Goal: Consume media (video, audio): Consume media (video, audio)

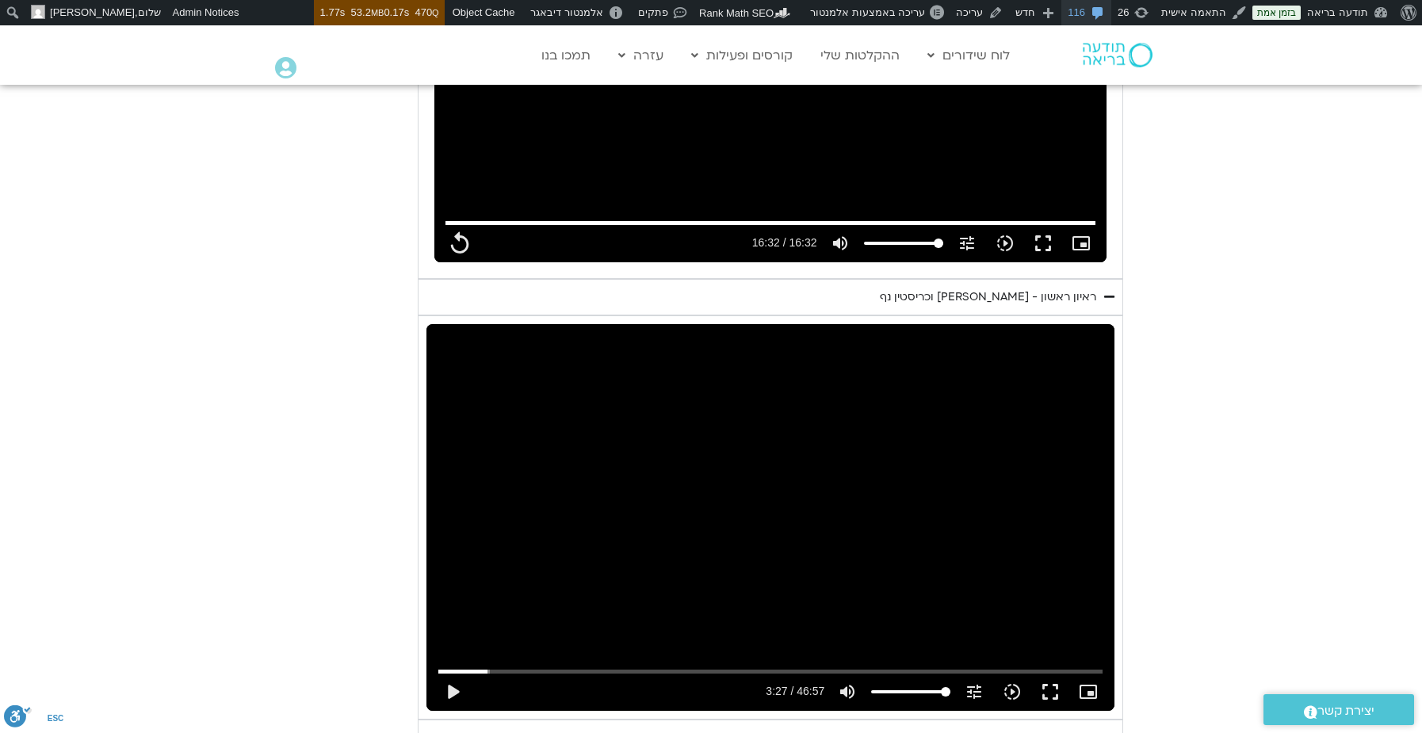
scroll to position [1938, 0]
type input "992.52"
click at [461, 673] on button "play_arrow" at bounding box center [453, 692] width 38 height 38
type input "207.777936"
type input "992.52"
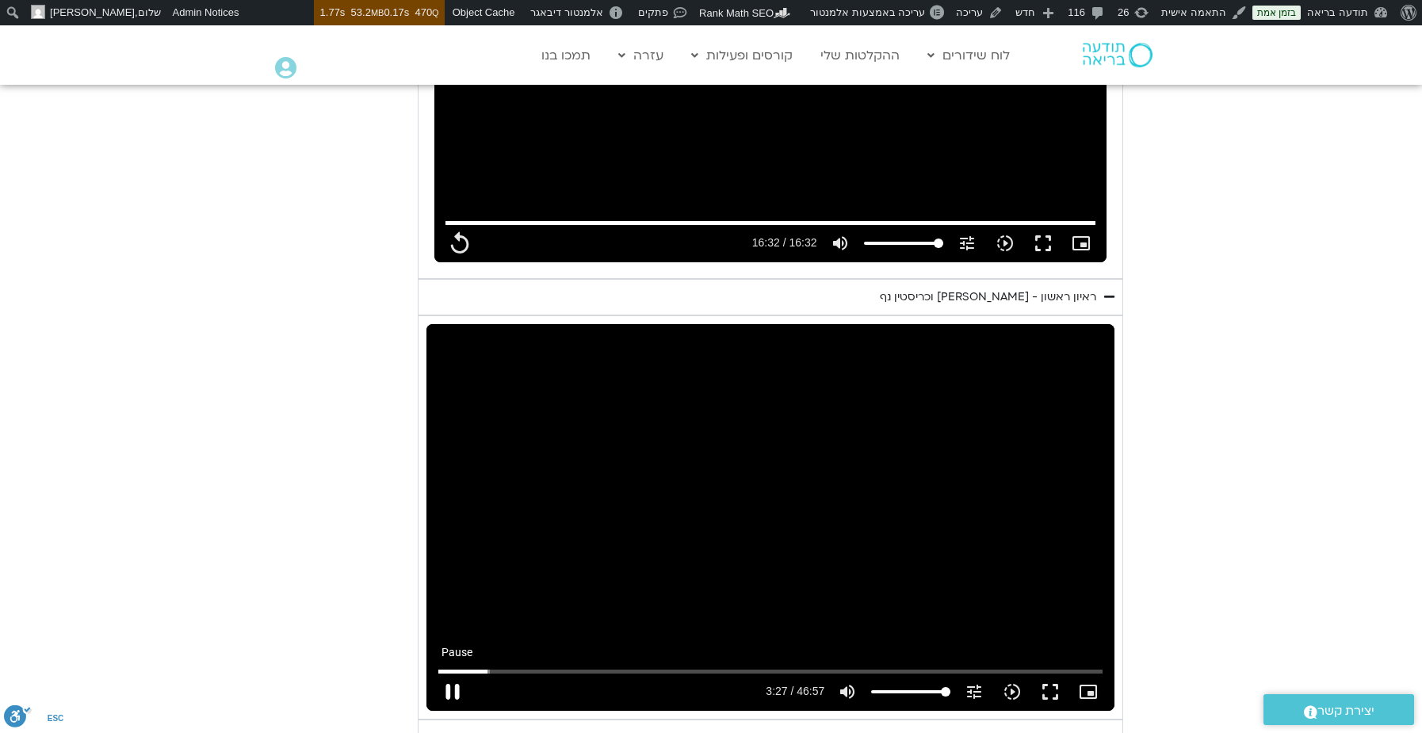
type input "207.830956"
type input "992.52"
type input "207.964201"
type input "992.52"
type input "208.09925"
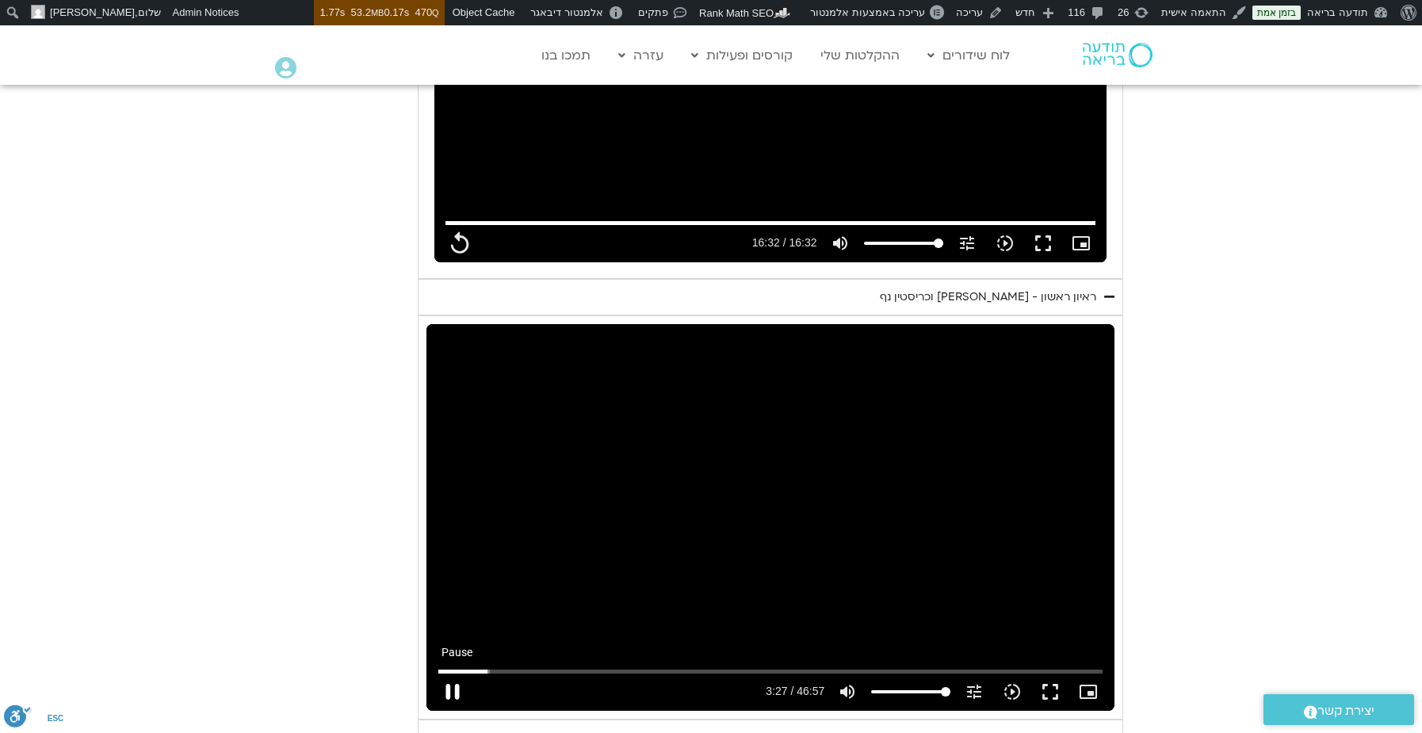
type input "992.52"
type input "208.242431"
type input "992.52"
type input "208.719223"
type input "992.52"
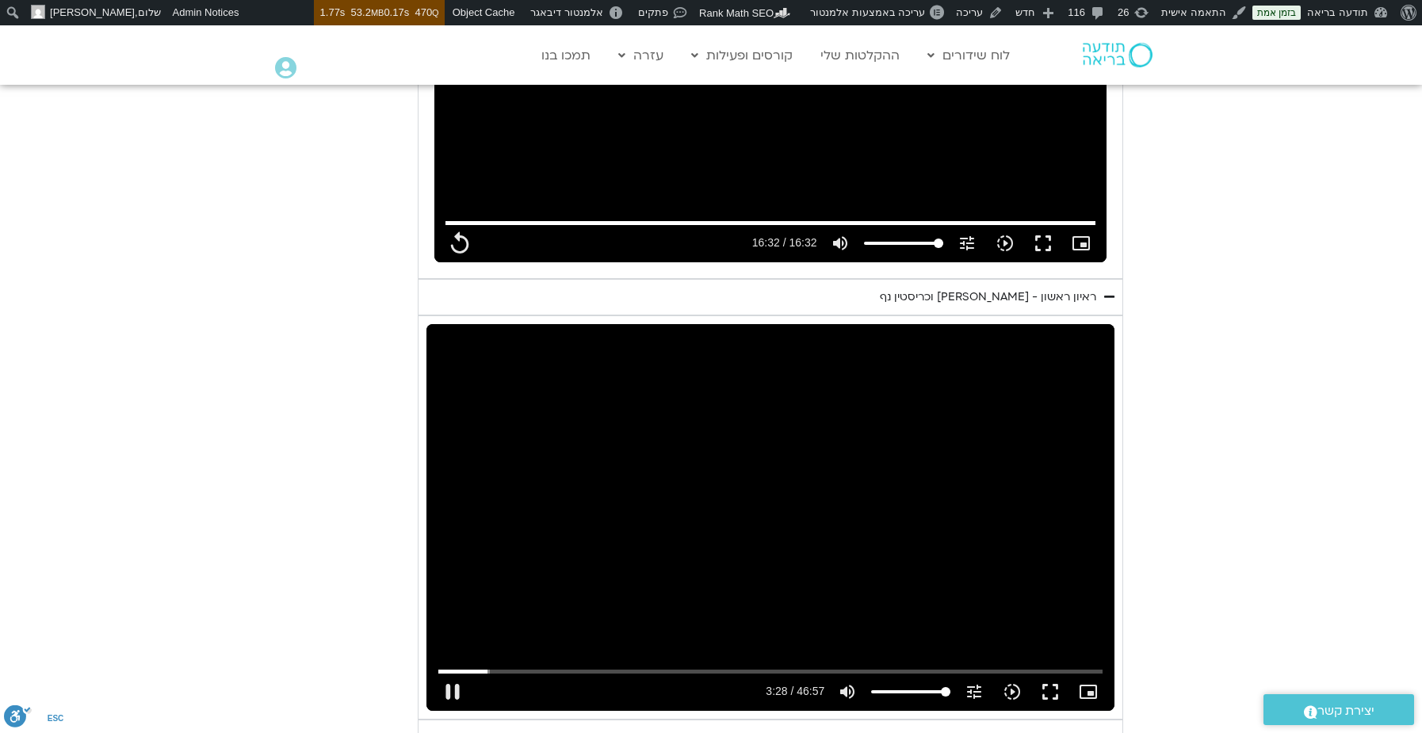
type input "208.910669"
type input "992.52"
type input "209.043541"
type input "992.52"
type input "209.169853"
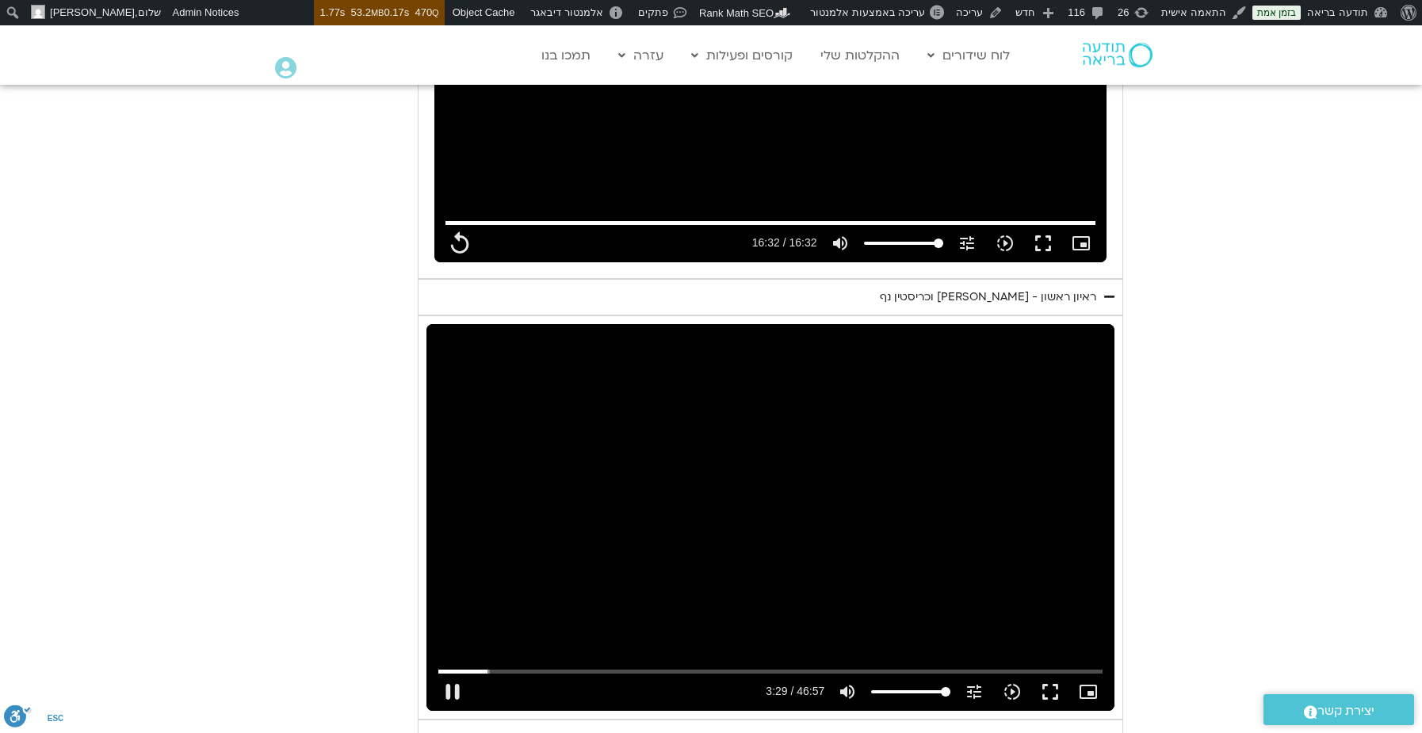
type input "992.52"
type input "209.297703"
type input "992.52"
type input "209.427196"
type input "992.52"
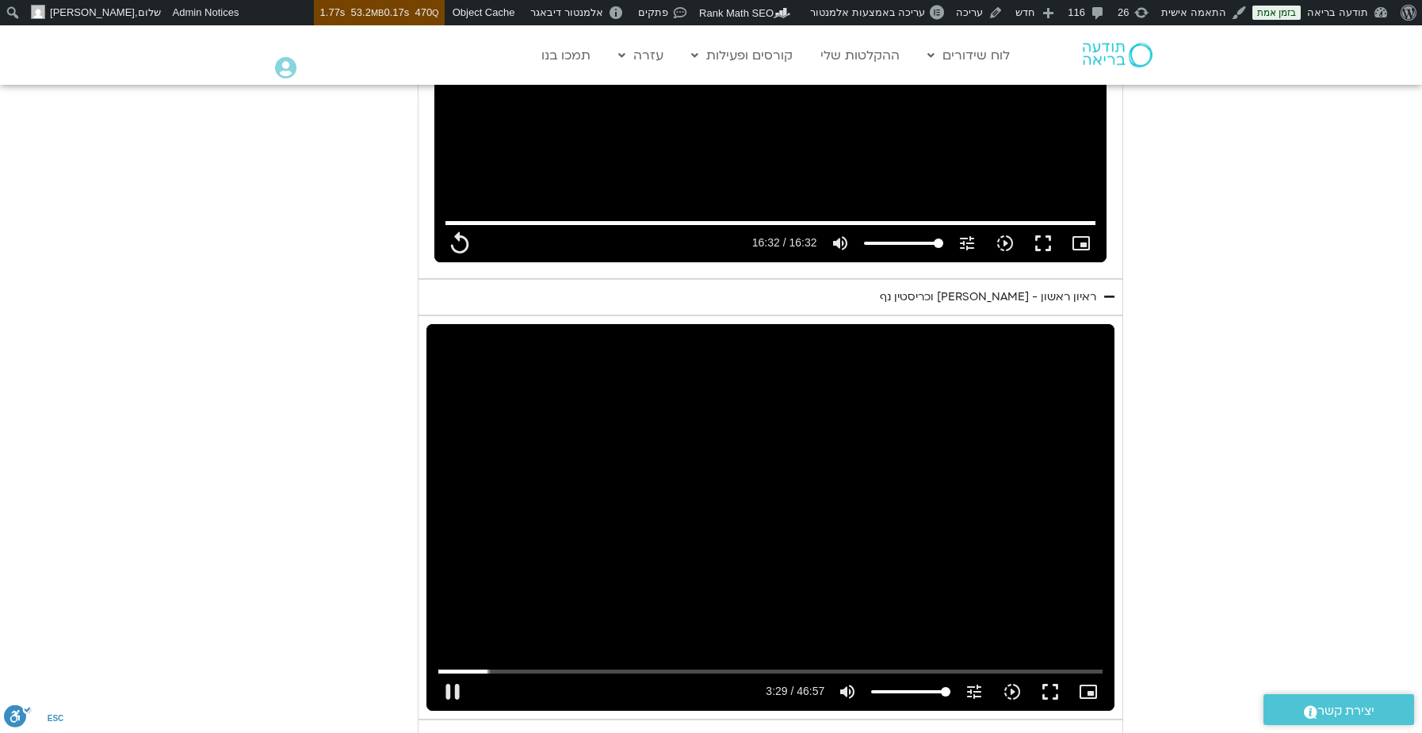
type input "209.553272"
type input "992.52"
type input "209.694159"
type input "992.52"
type input "209.827105"
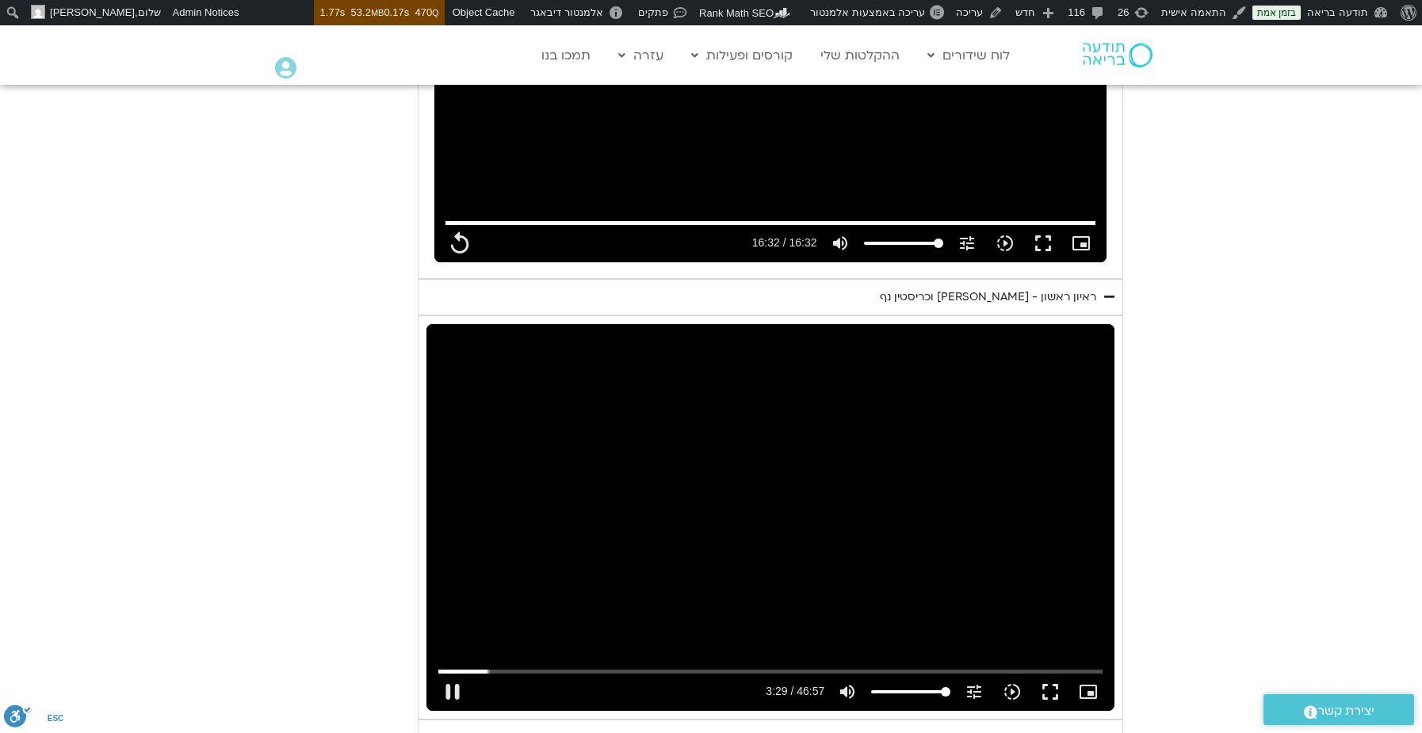
type input "992.52"
type input "209.954114"
type input "992.52"
type input "210.093813"
type input "992.52"
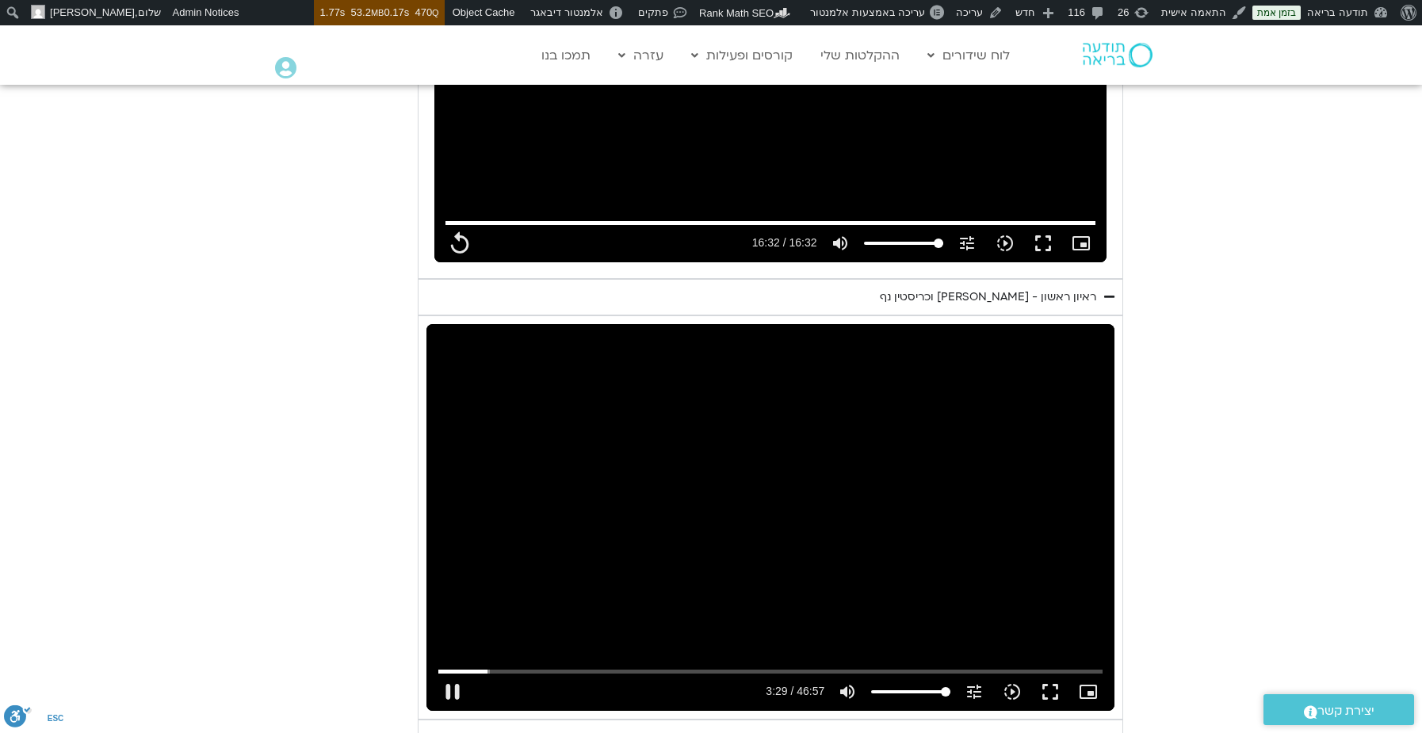
type input "210.229344"
type input "992.52"
type input "210.355157"
type input "992.52"
type input "210.484651"
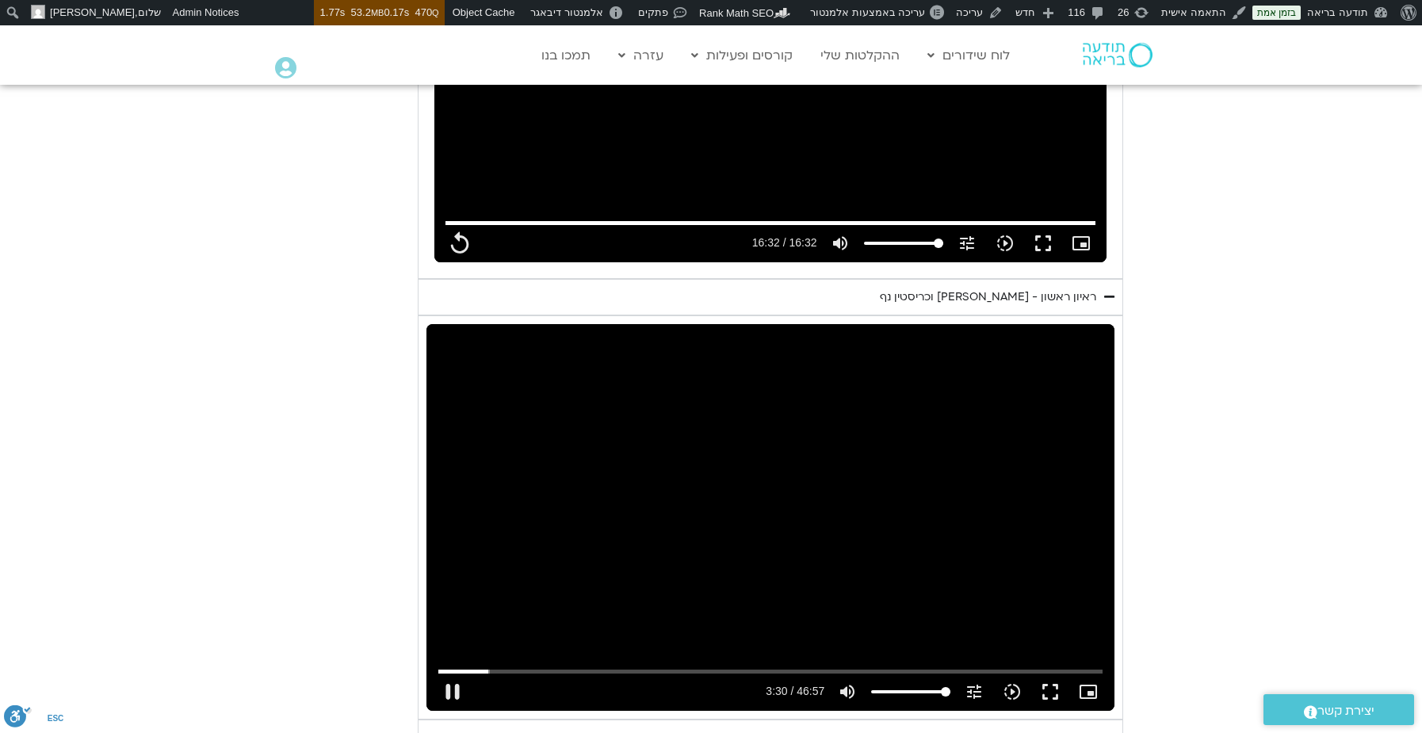
type input "992.52"
type input "210.612227"
type input "992.52"
type input "210.751866"
type input "992.52"
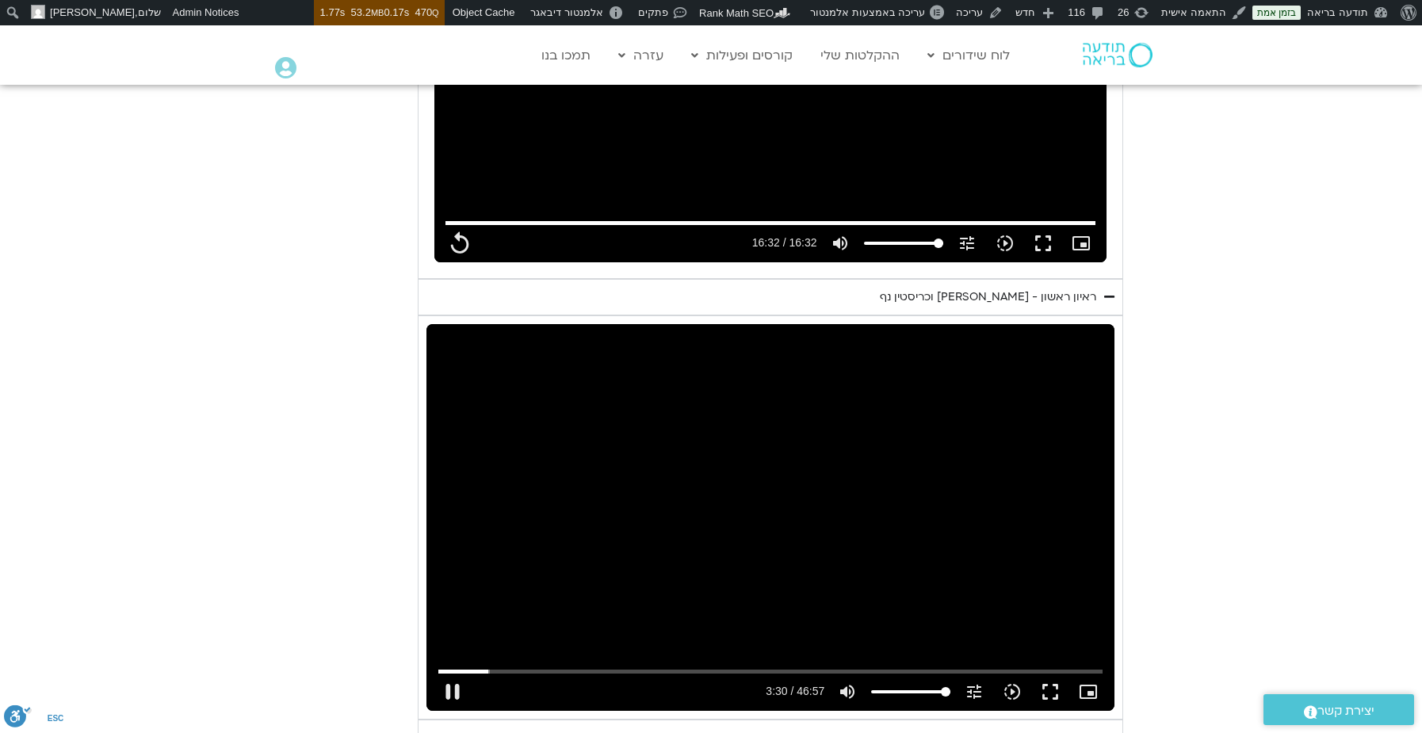
type input "210.887297"
type input "992.52"
type input "211.026601"
type input "992.52"
type input "211.174673"
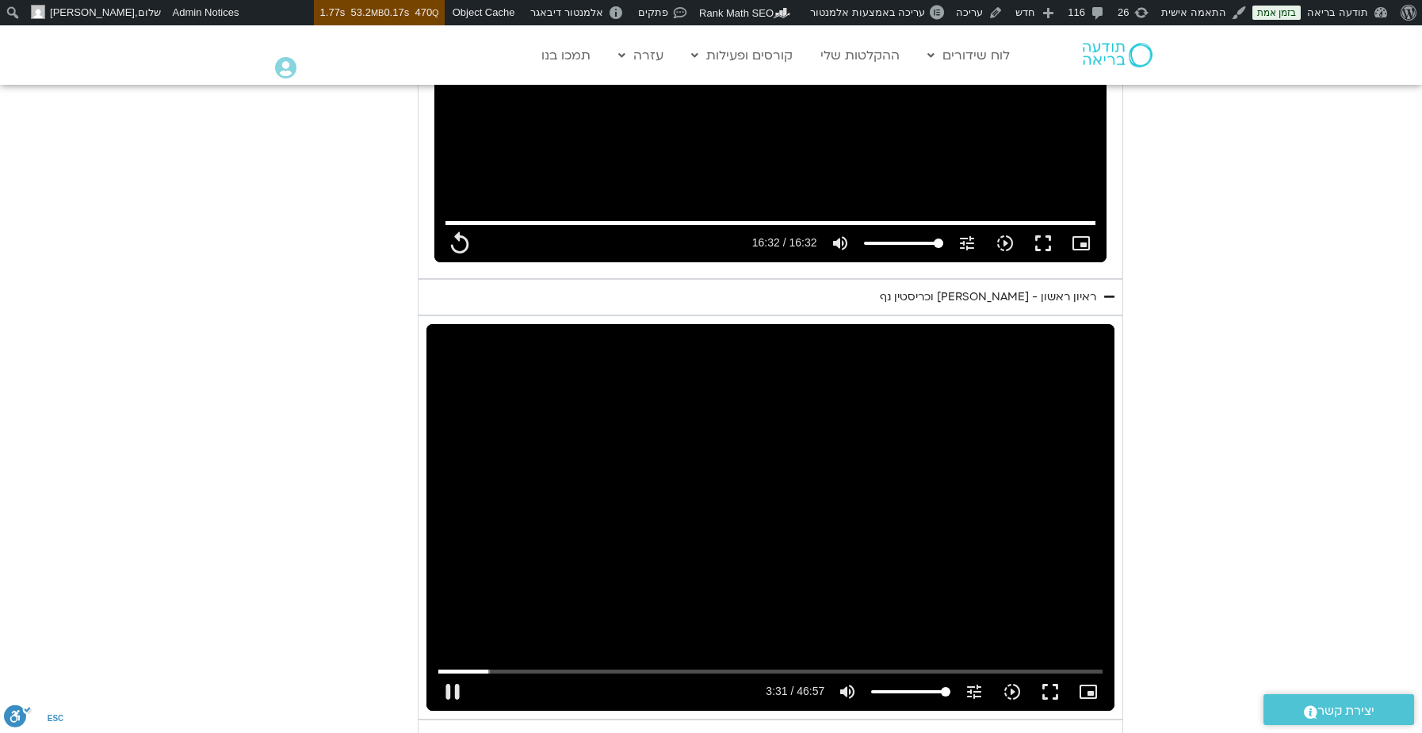
type input "992.52"
type input "211.312338"
type input "992.52"
type input "211.453833"
type input "992.52"
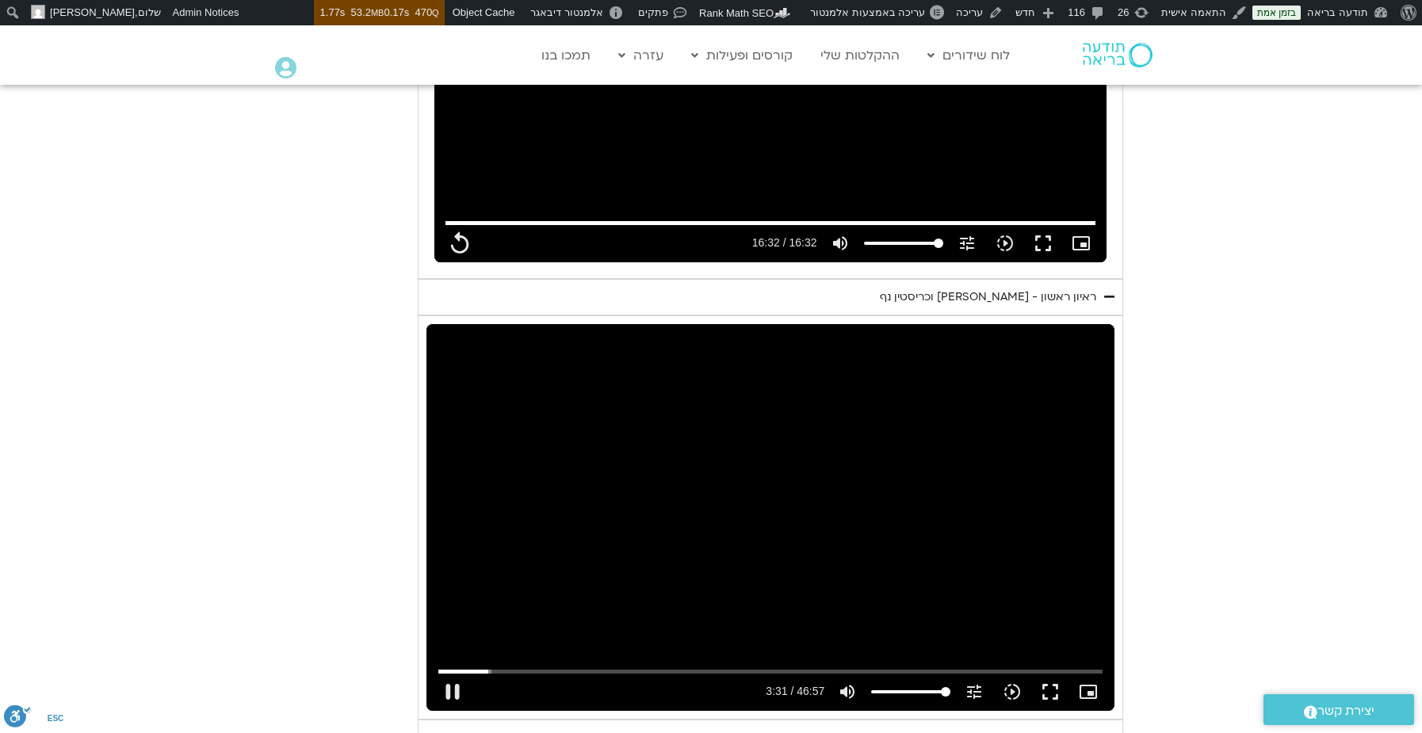
type input "211.581315"
type input "992.52"
type input "211.714361"
type input "992.52"
type input "211.851883"
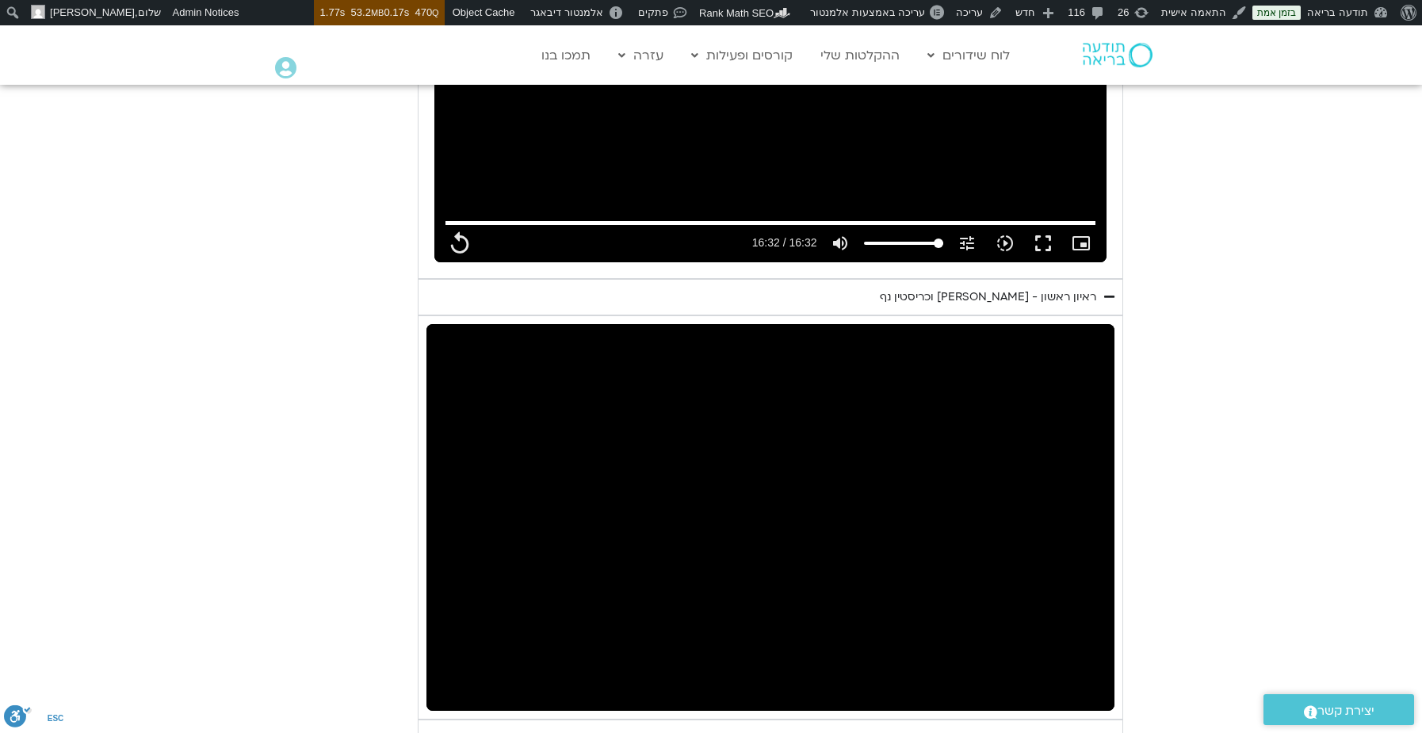
type input "992.52"
type input "214.912004"
type input "992.52"
type input "214.965206"
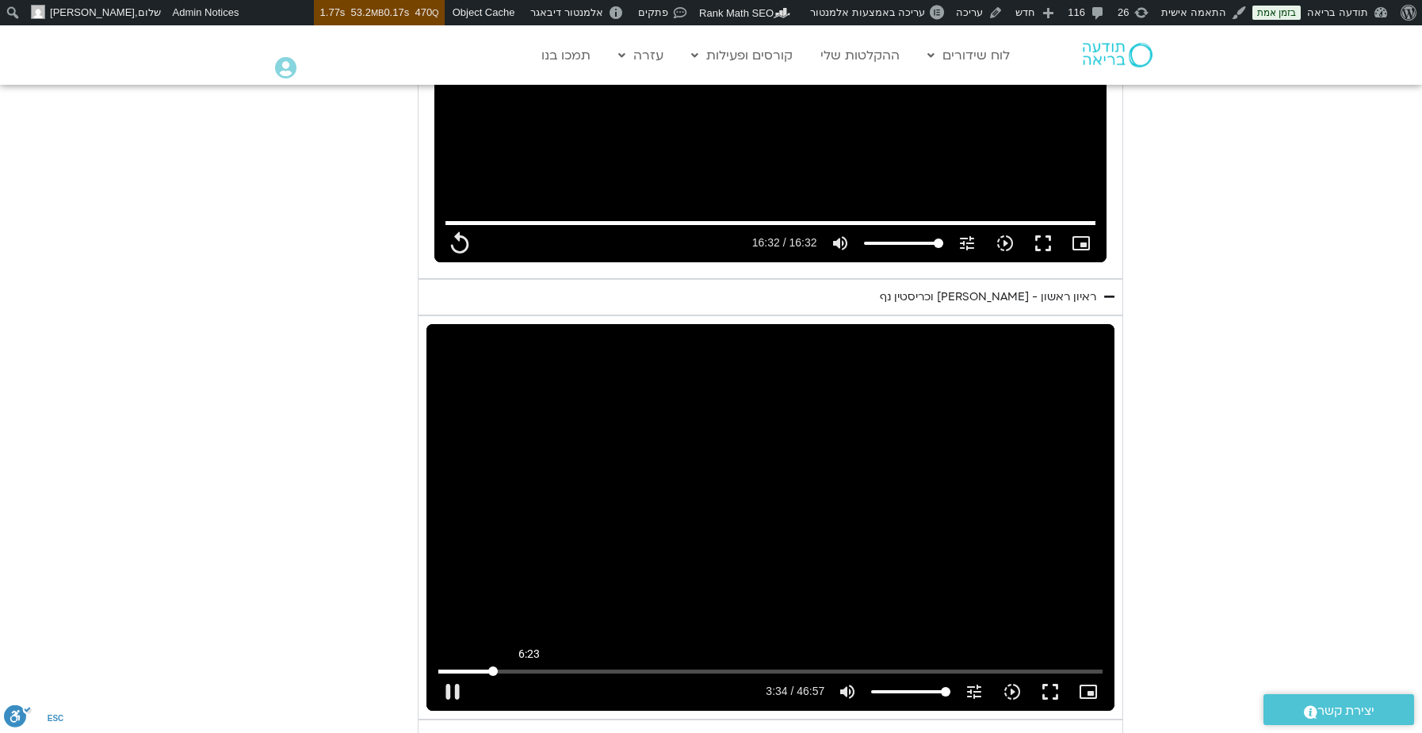
type input "992.52"
type input "215.218066"
type input "992.52"
type input "215.280434"
type input "992.52"
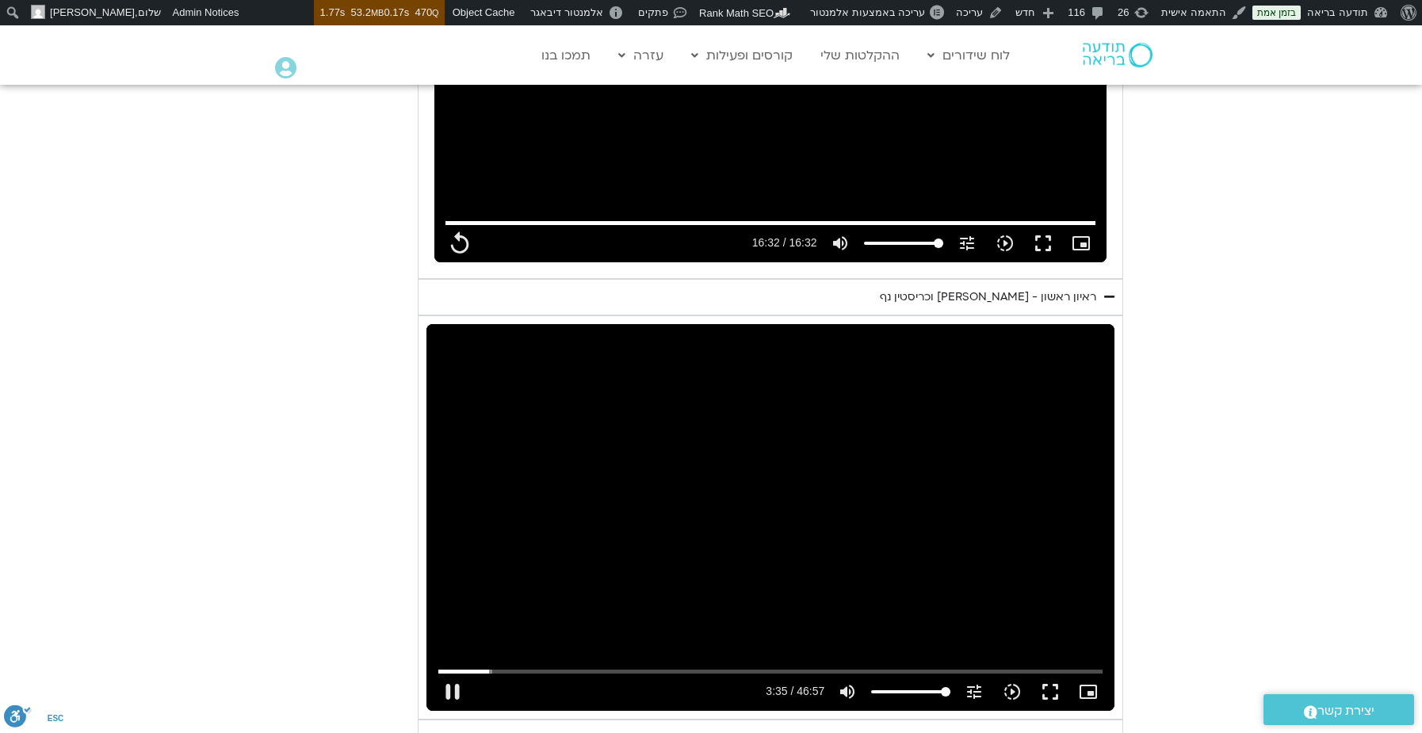
type input "215.410764"
type input "992.52"
type input "215.549642"
type input "992.52"
type input "215.675112"
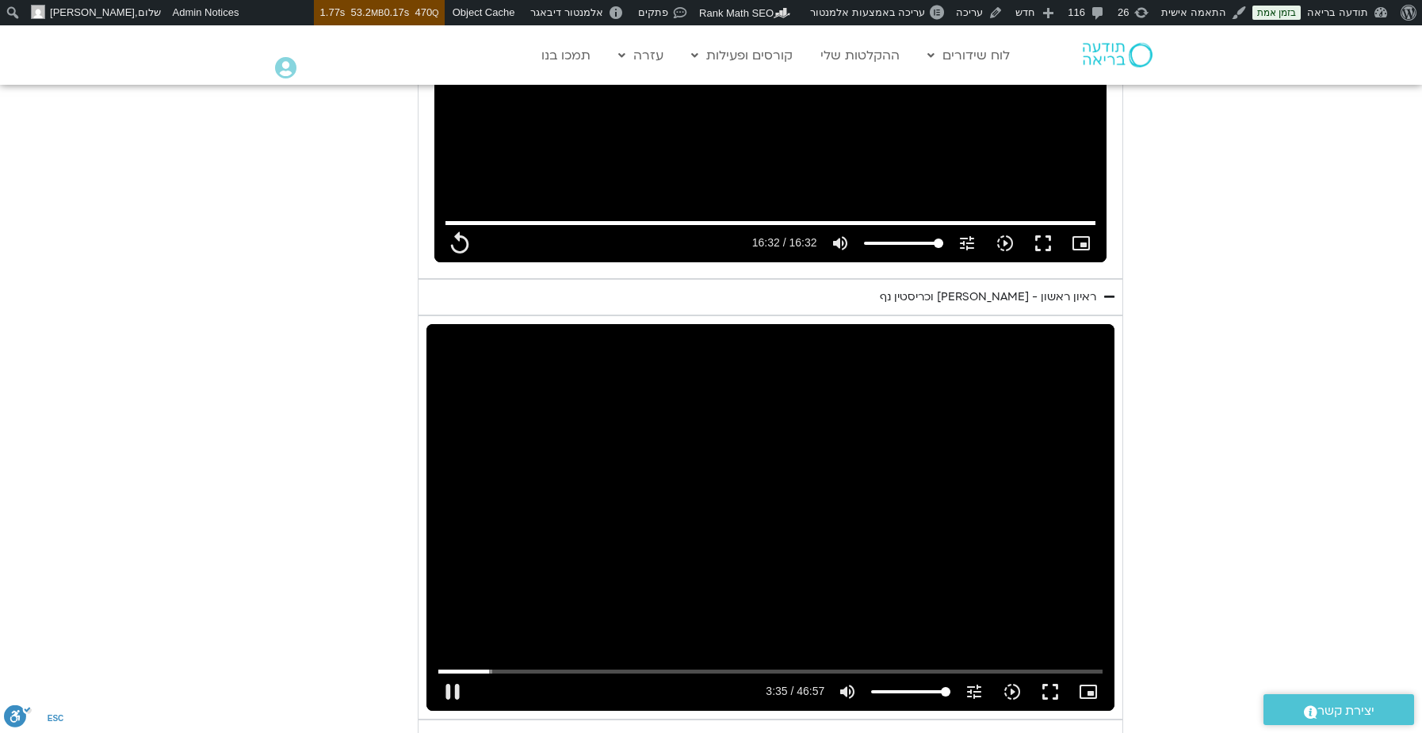
type input "992.52"
type input "215.810623"
type input "992.52"
type input "215.935871"
type input "992.52"
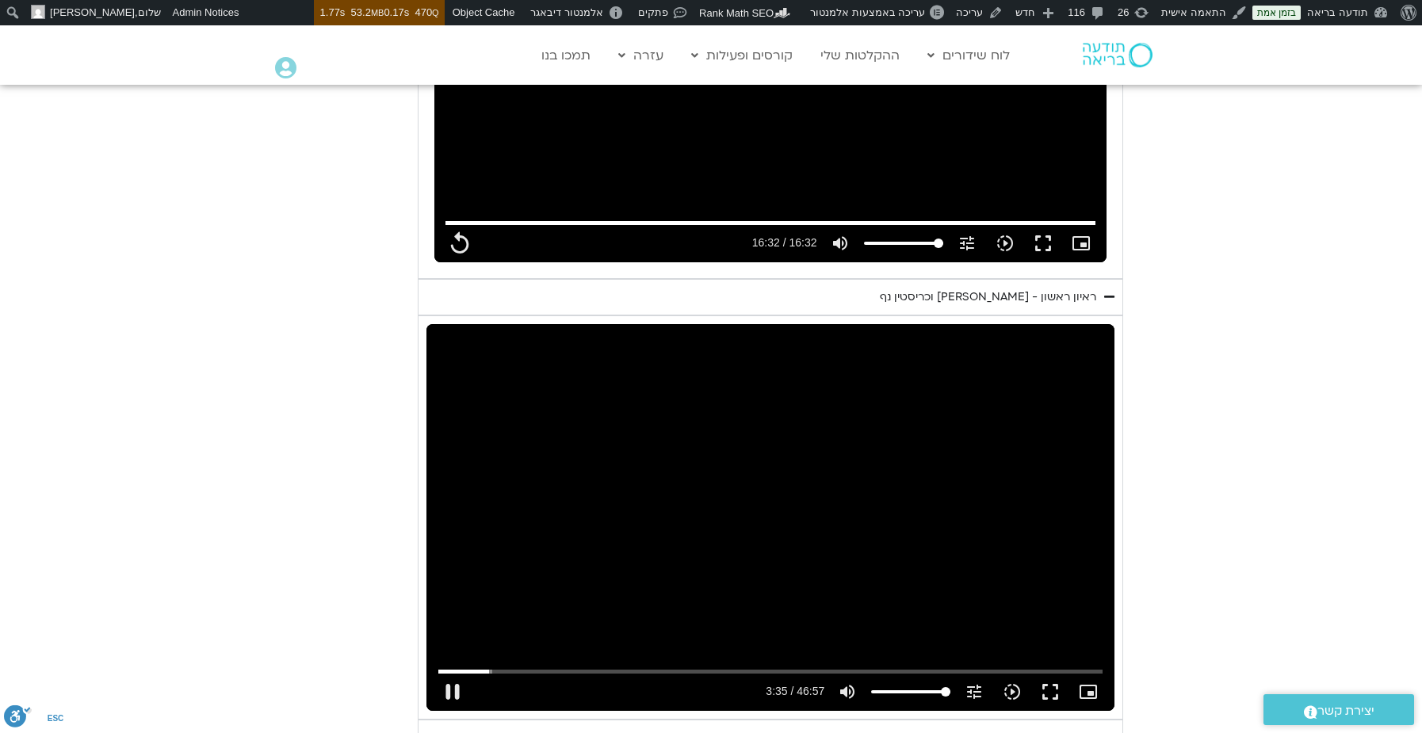
type input "216.072804"
type input "992.52"
type input "216.198533"
type input "992.52"
type input "216.331602"
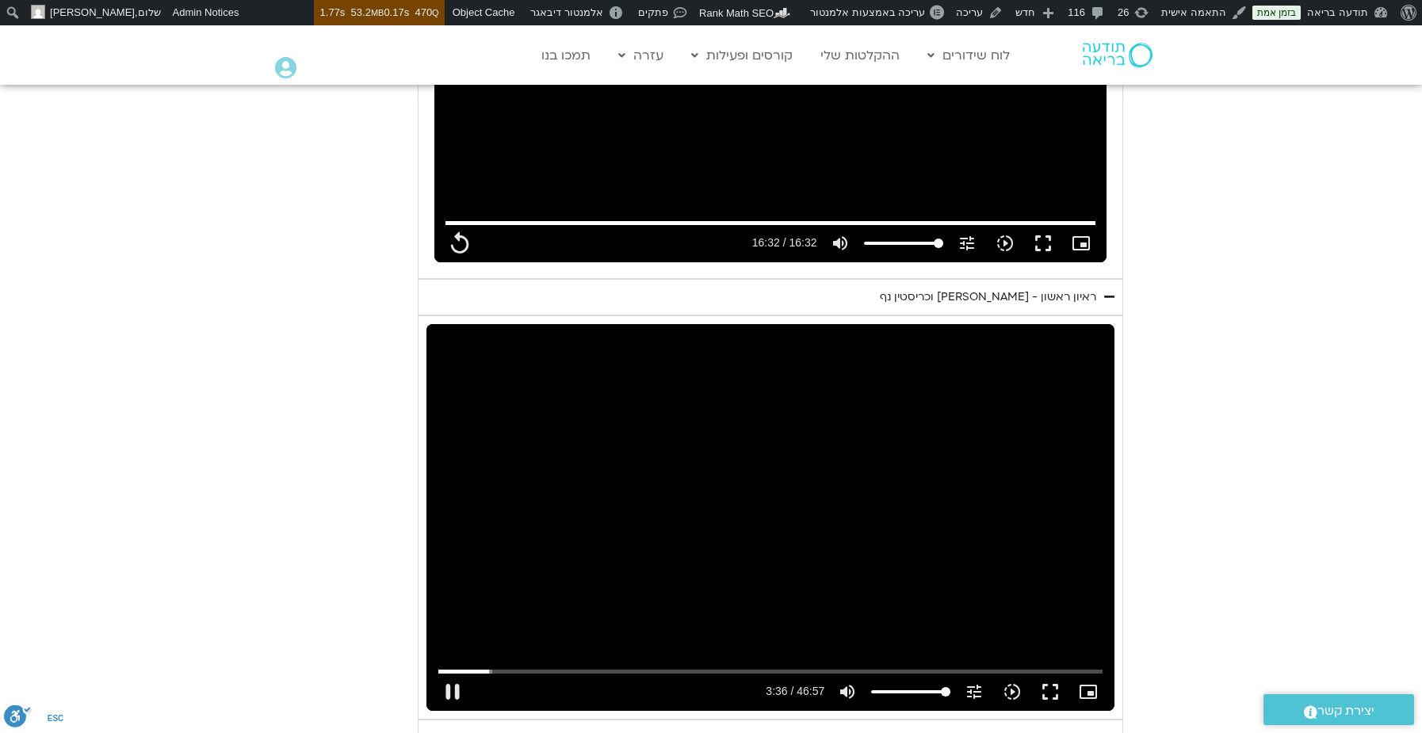
type input "992.52"
type input "216.459481"
type input "992.52"
type input "216.593338"
type input "992.52"
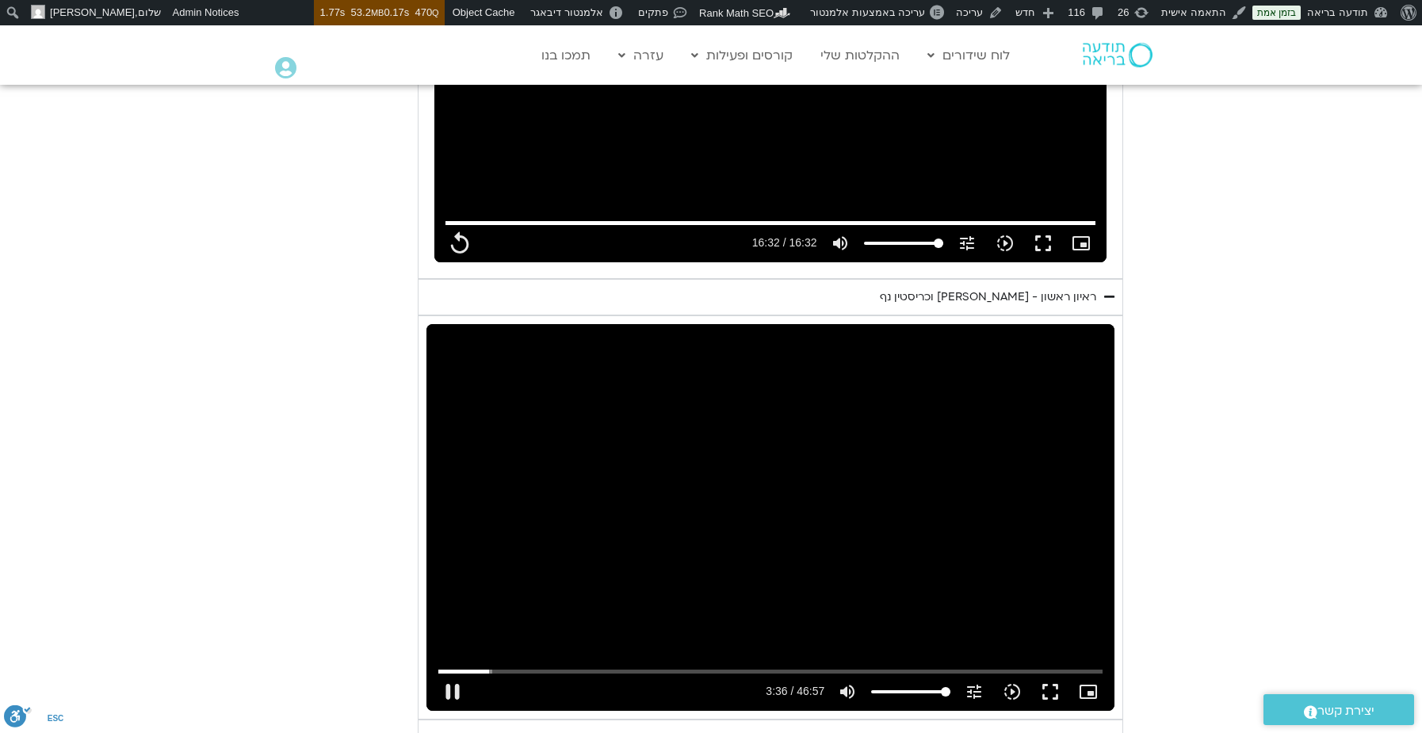
type input "216.71997"
type input "992.52"
type input "216.847921"
type input "992.52"
type input "216.981149"
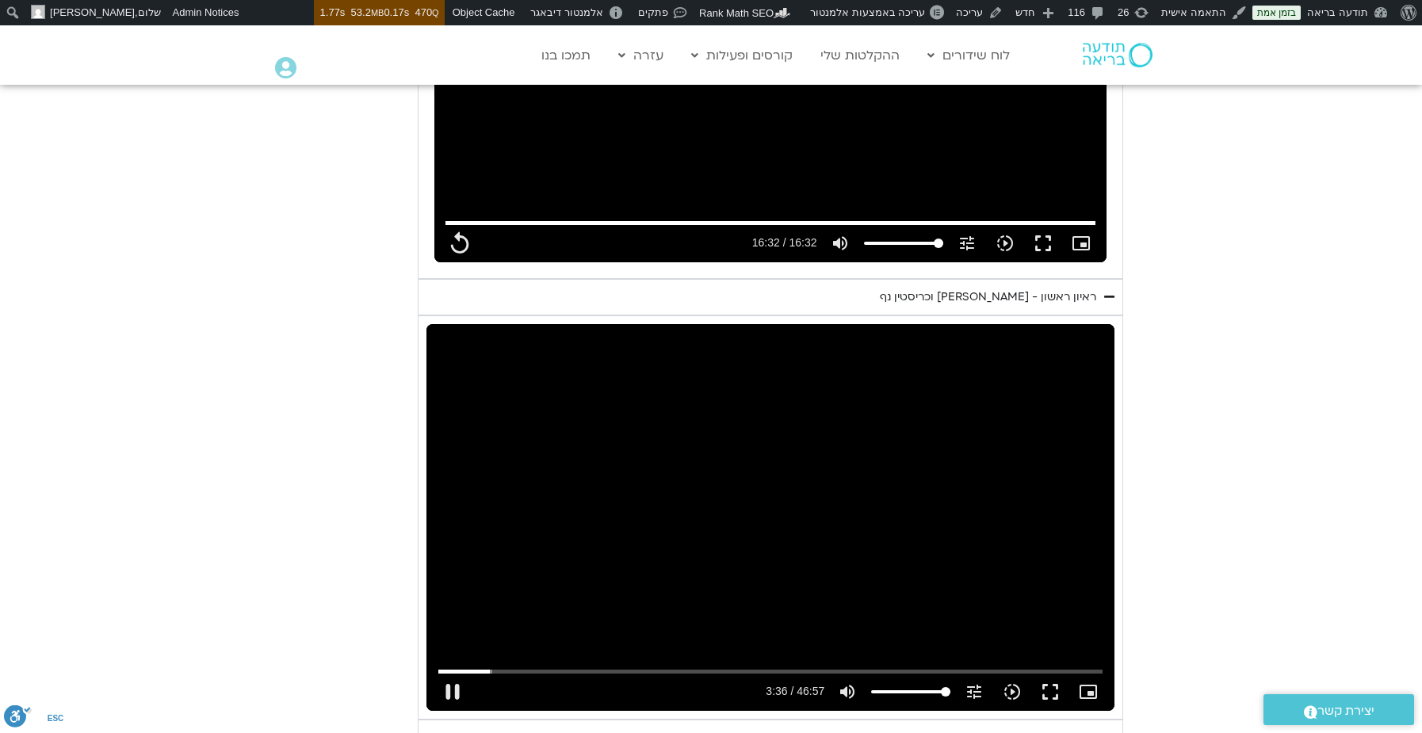
type input "992.52"
type input "217.106583"
type input "992.52"
type input "217.23234"
type input "992.52"
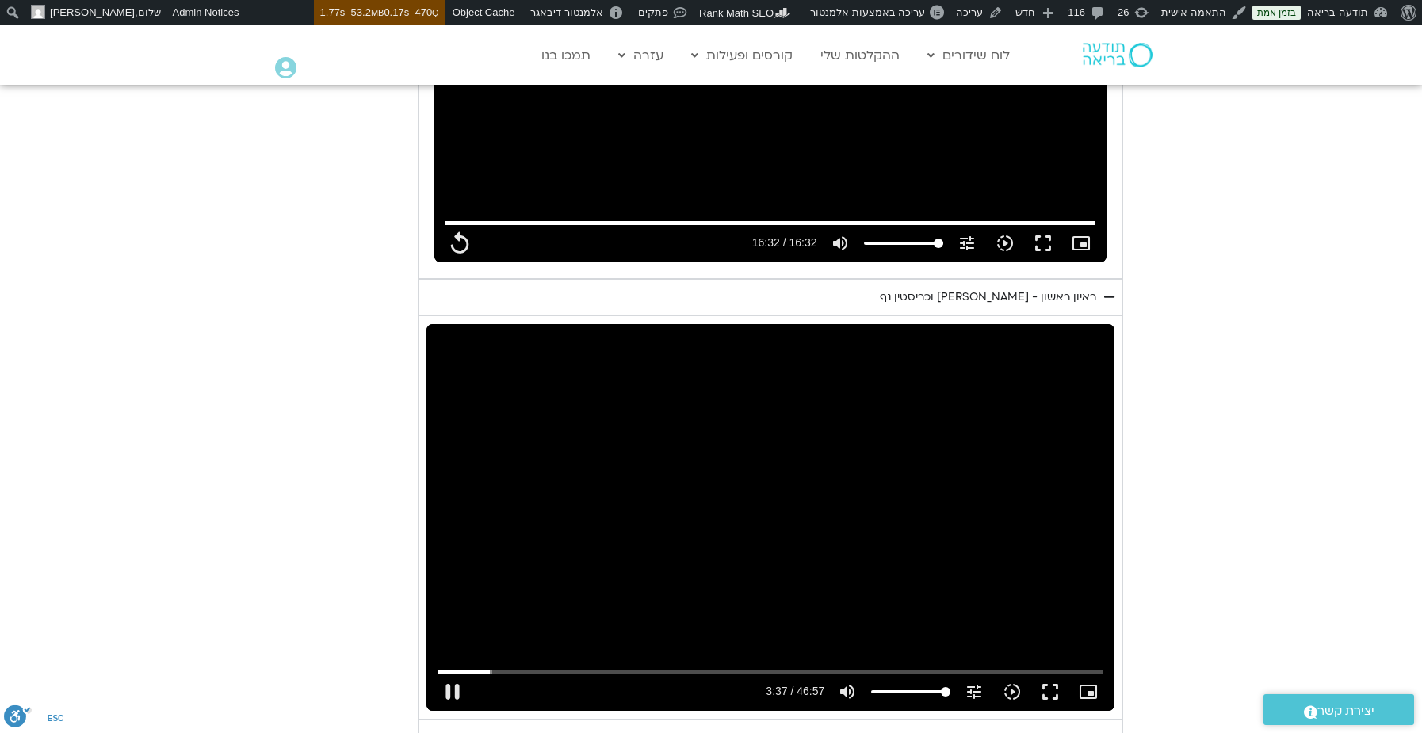
type input "217.365881"
type input "992.52"
type input "217.494099"
type input "992.52"
type input "217.633671"
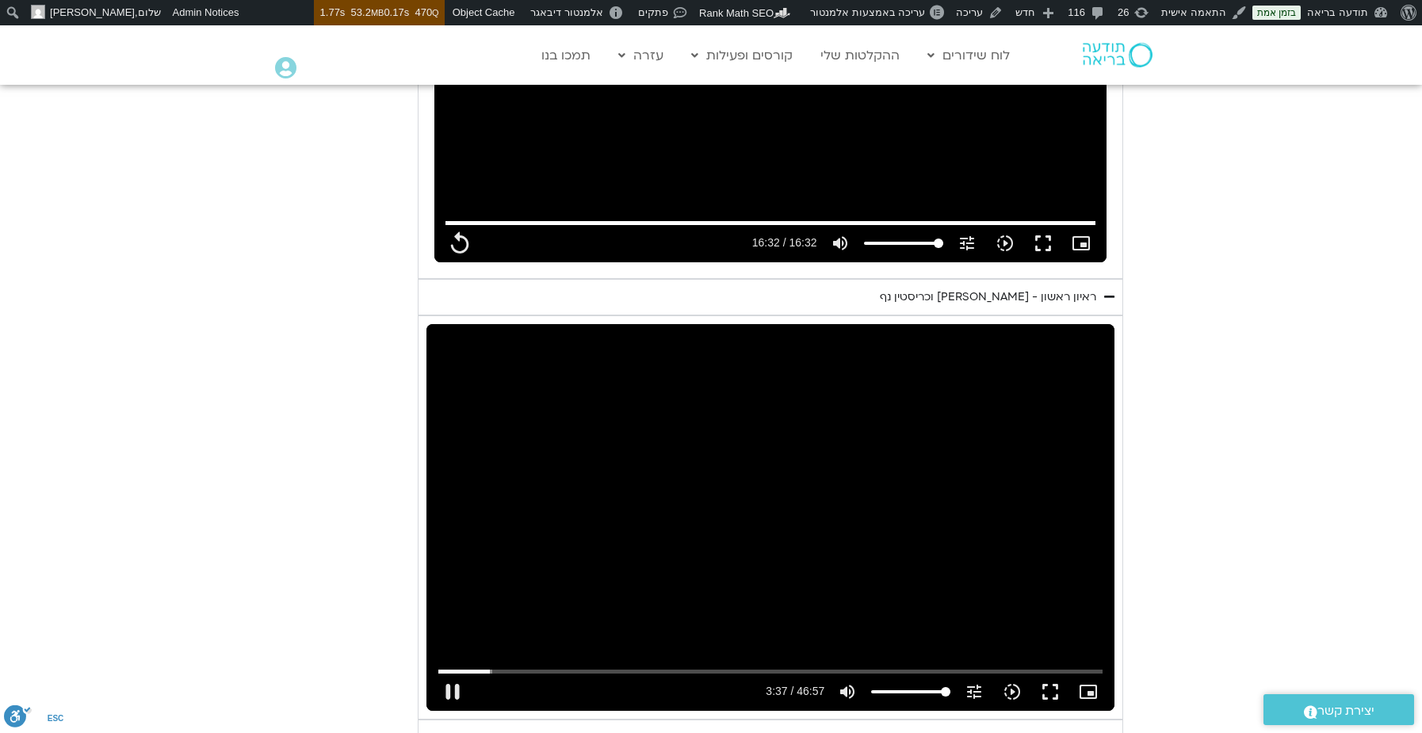
type input "992.52"
type input "217.787529"
type input "992.52"
type input "217.924458"
type input "992.52"
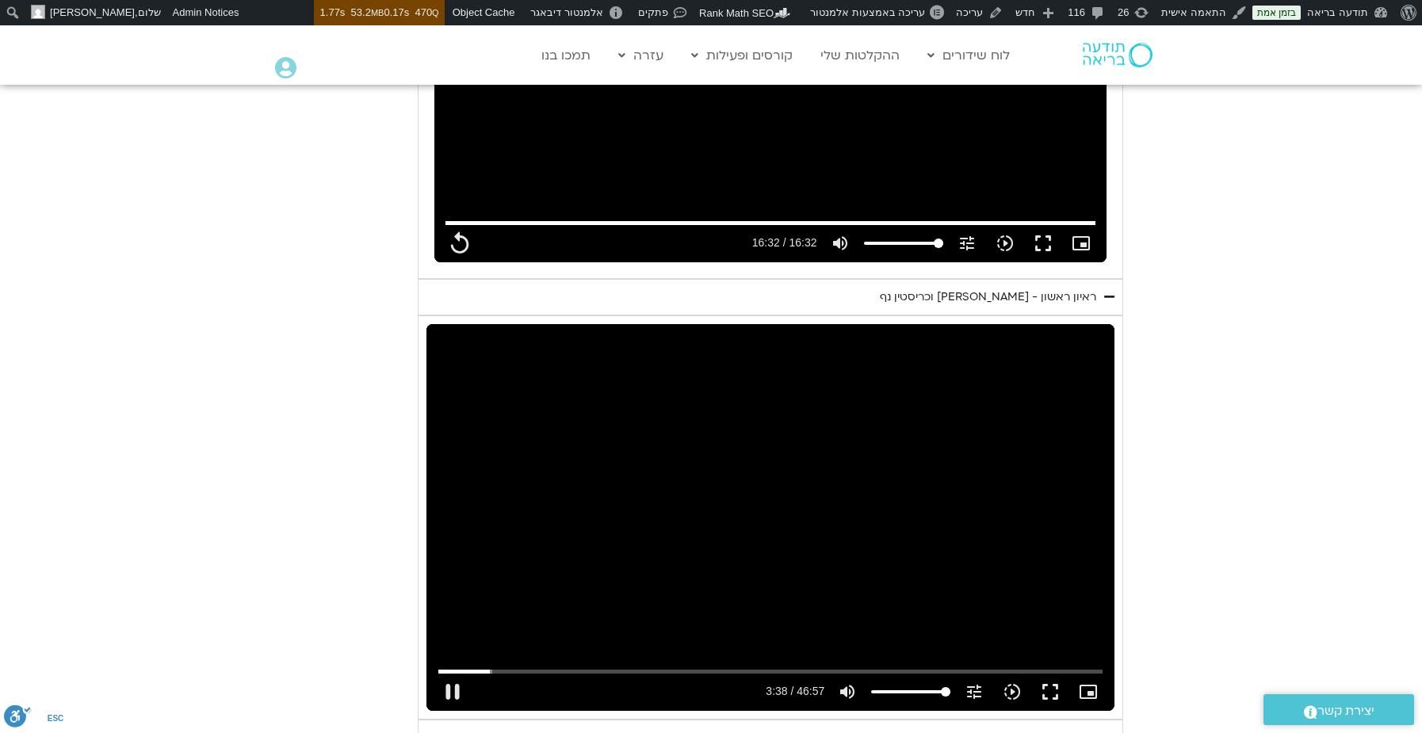
type input "218.055999"
type input "992.52"
type input "218.182946"
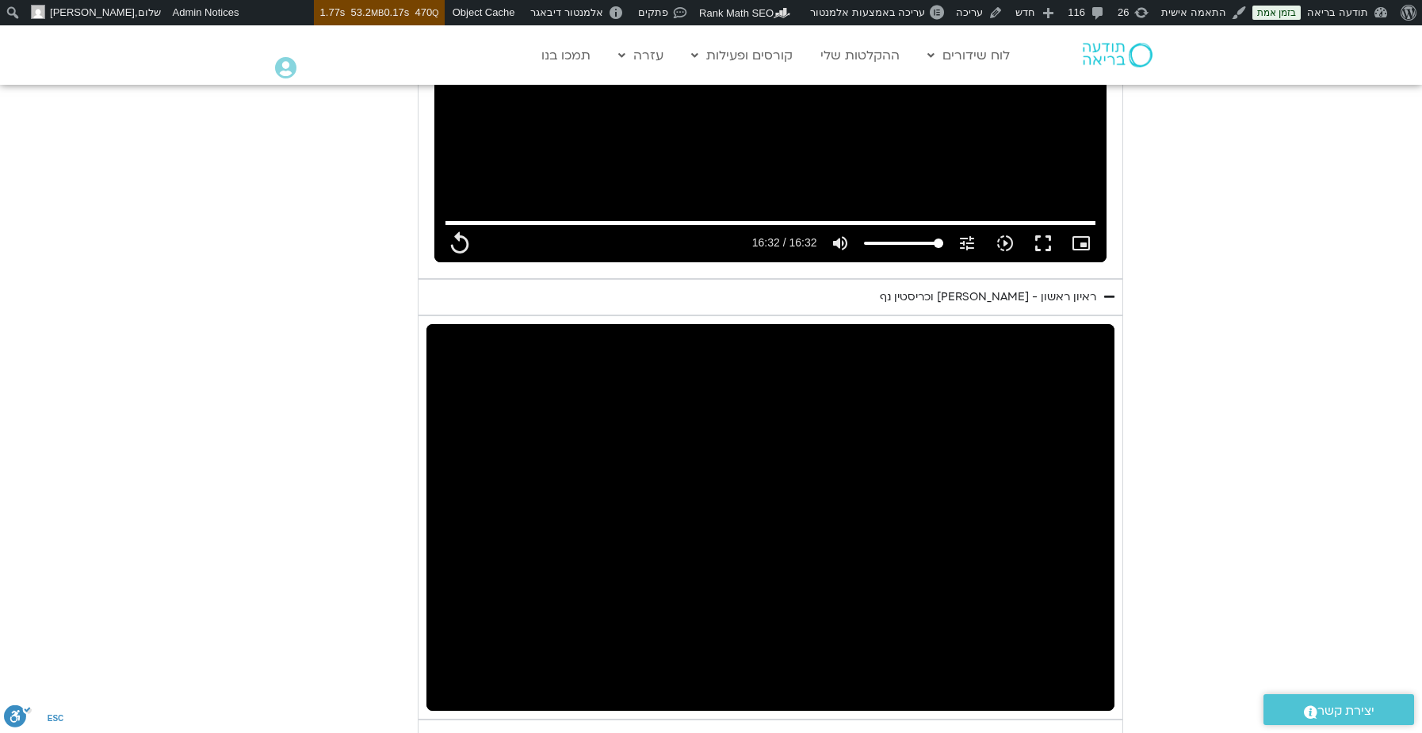
type input "992.52"
type input "613.712909"
type input "992.52"
type input "613.759703"
type input "992.52"
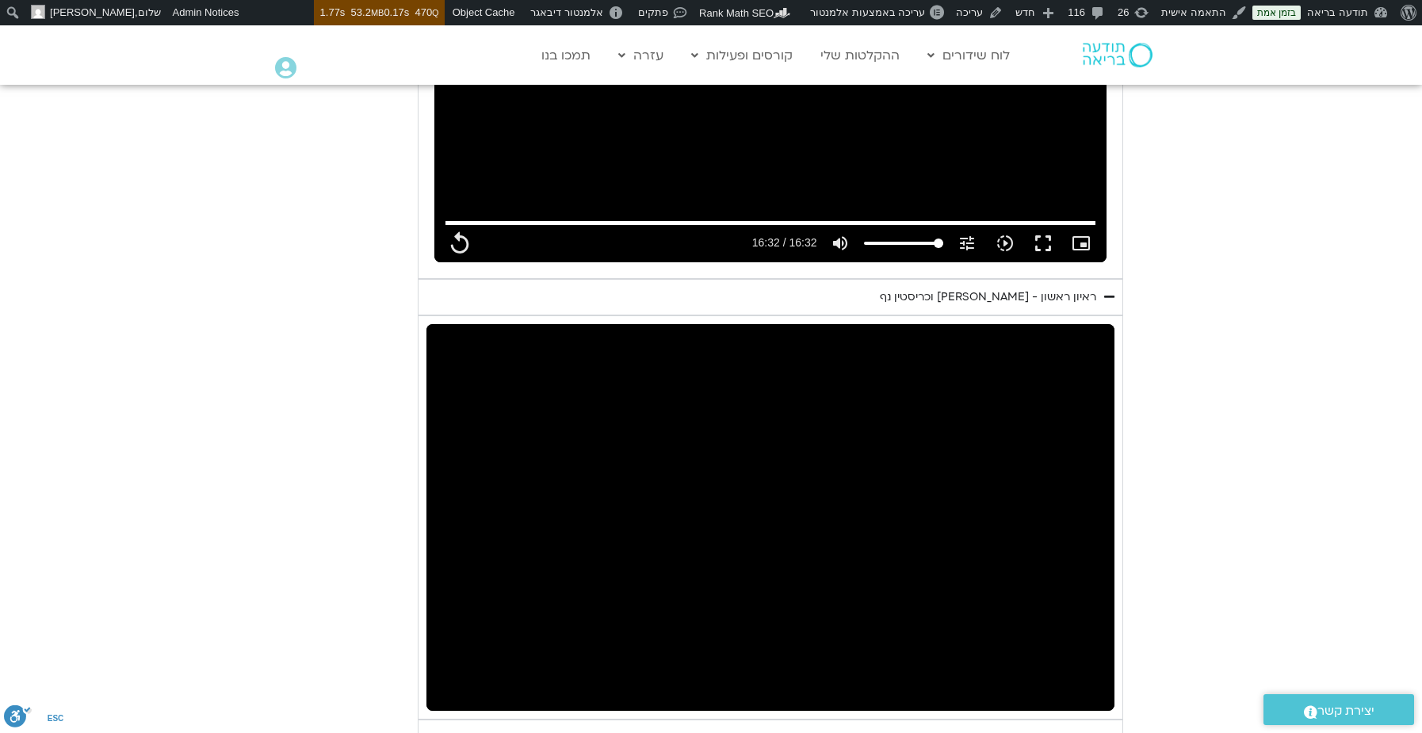
type input "614.831379"
type input "992.52"
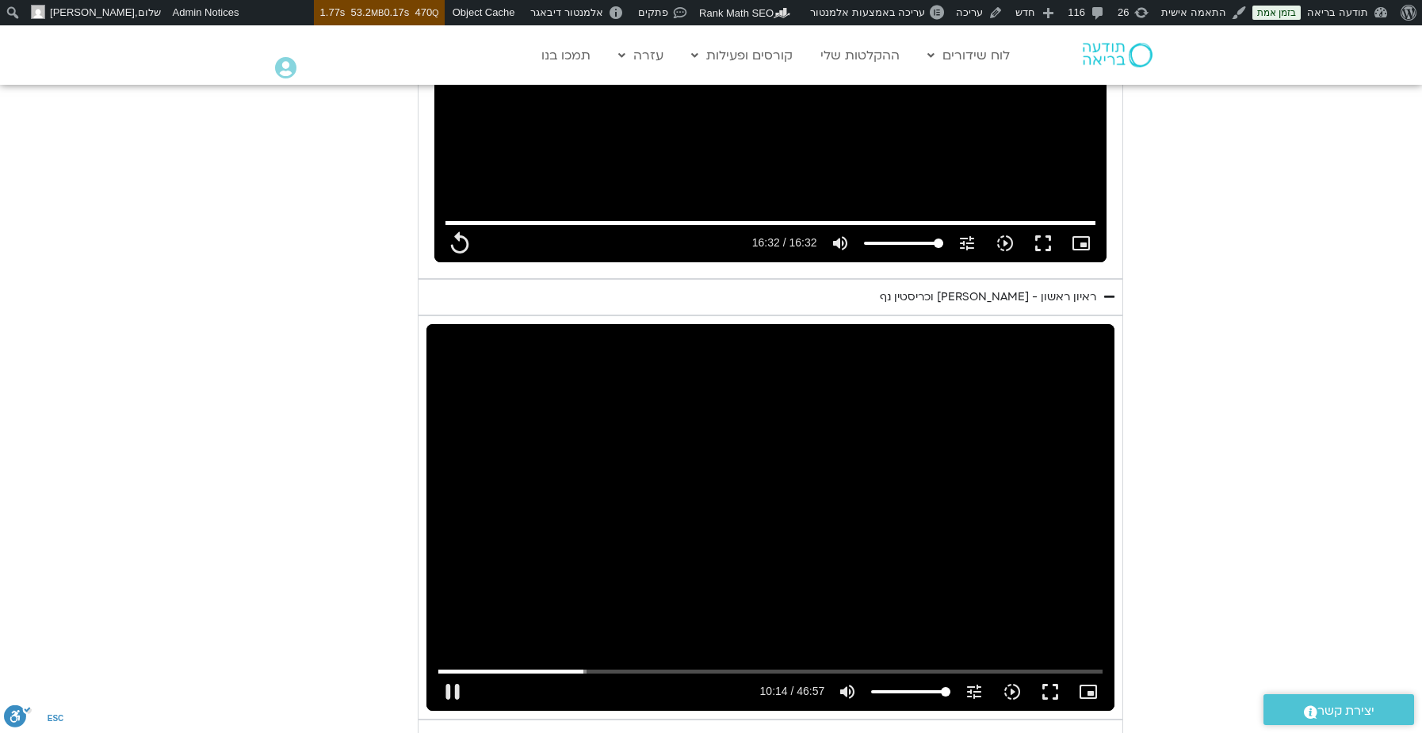
type input "614.945913"
type input "992.52"
type input "614.99652"
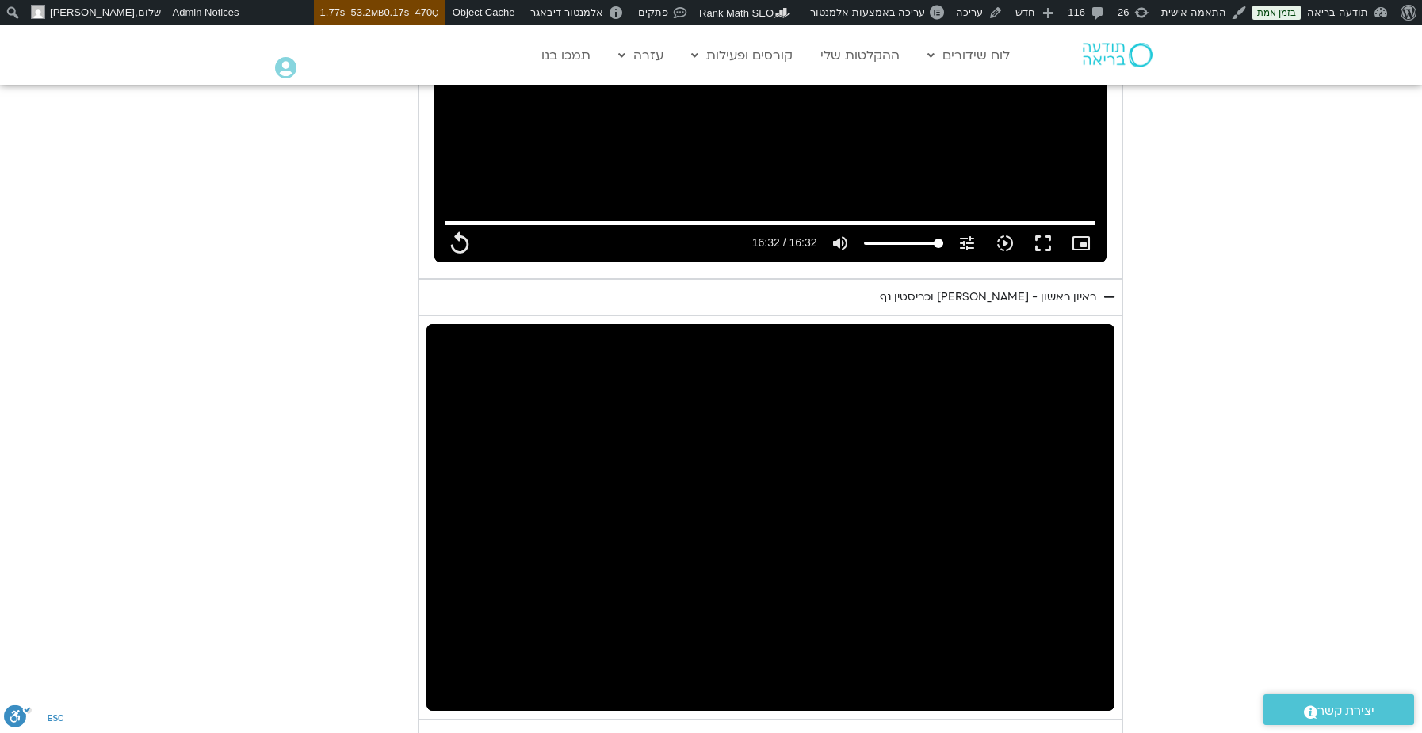
type input "992.52"
type input "615.767246"
type input "992.52"
type input "615.797767"
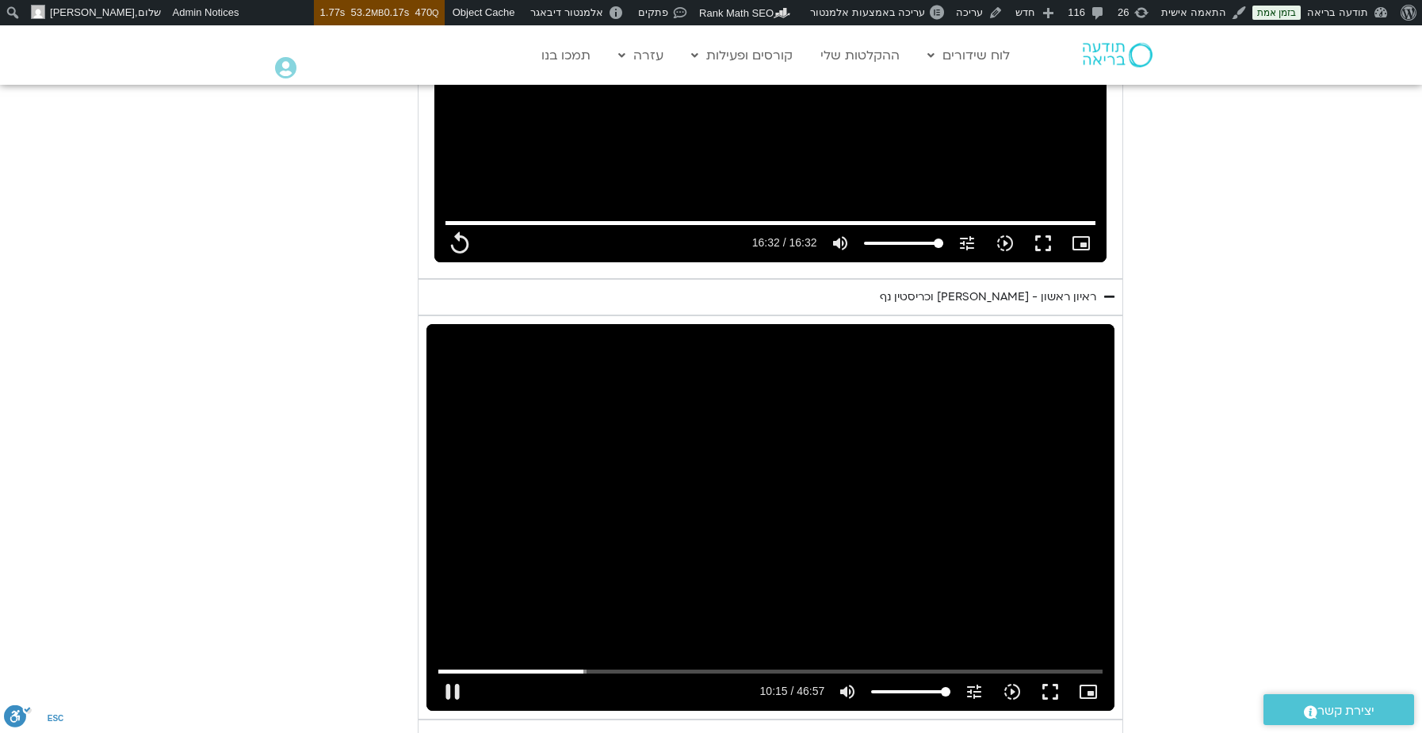
type input "992.52"
type input "616.201307"
type input "992.52"
type input "616.33004"
type input "992.52"
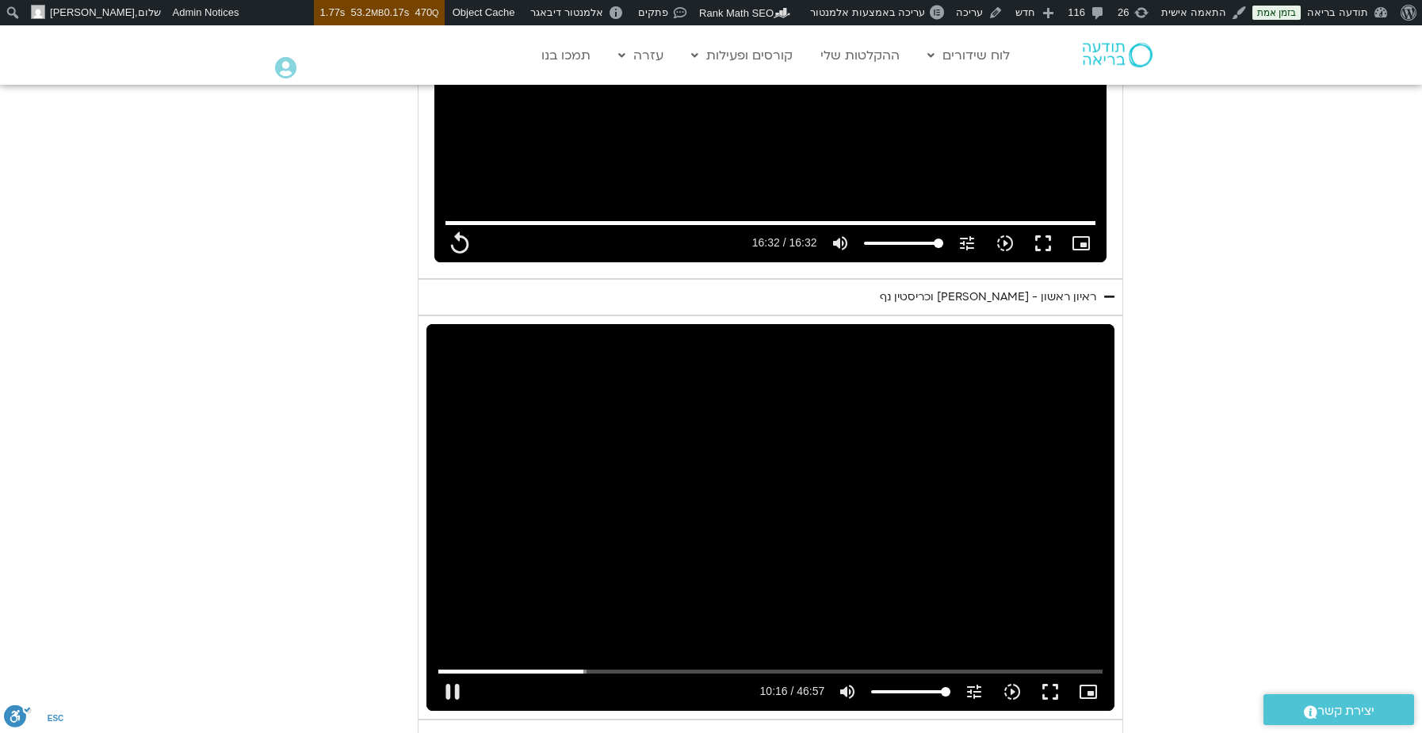
type input "616.465162"
type input "992.52"
type input "616.596535"
type input "992.52"
type input "616.865288"
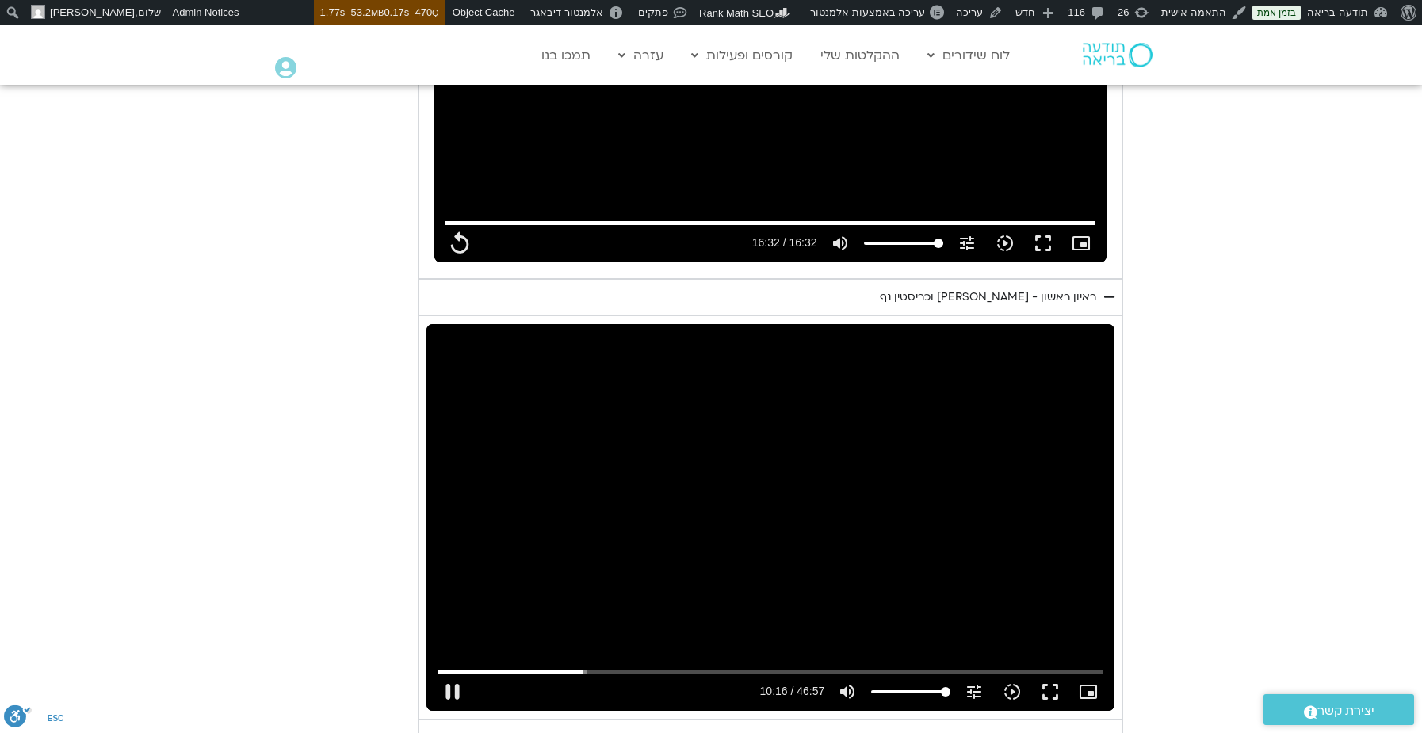
type input "992.52"
type input "616.997997"
type input "992.52"
type input "617.132278"
type input "992.52"
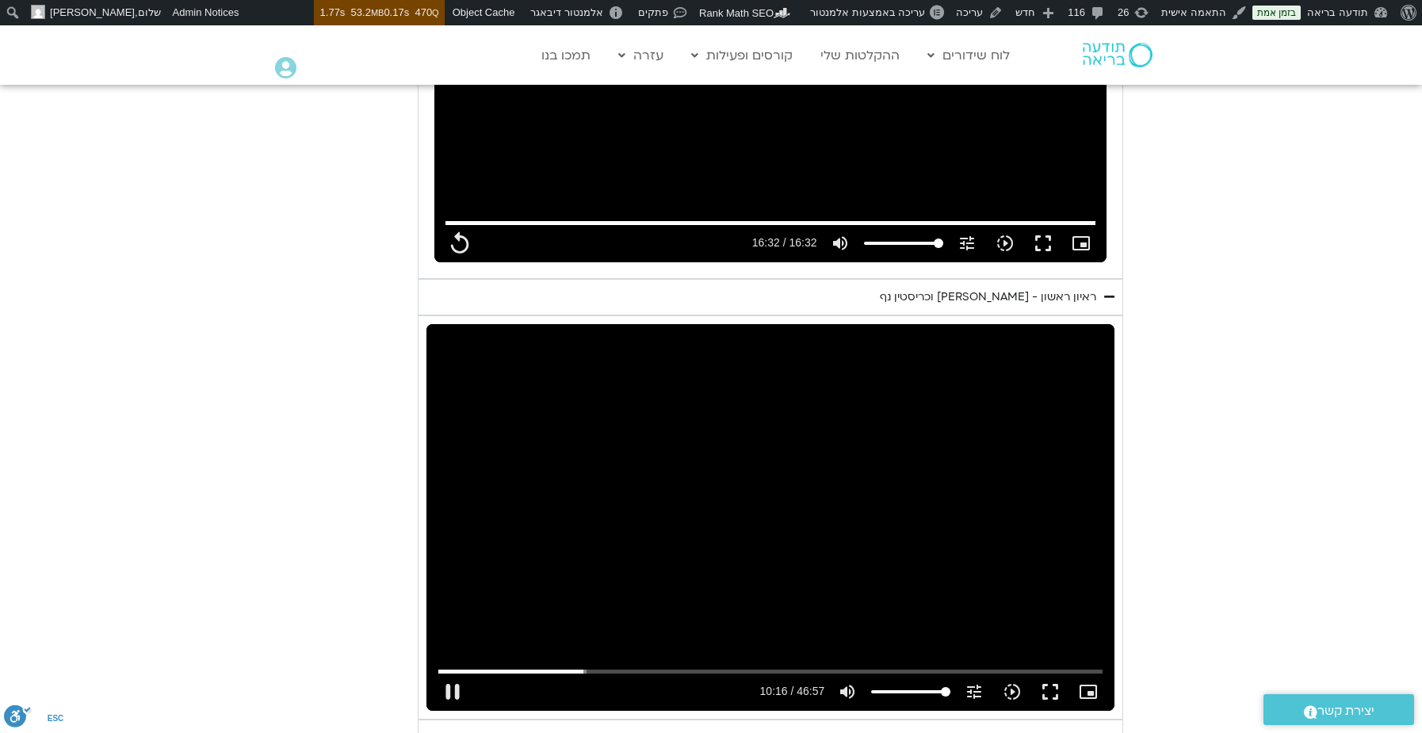
type input "617.258031"
type input "992.52"
type input "617.397851"
type input "992.52"
type input "617.53613"
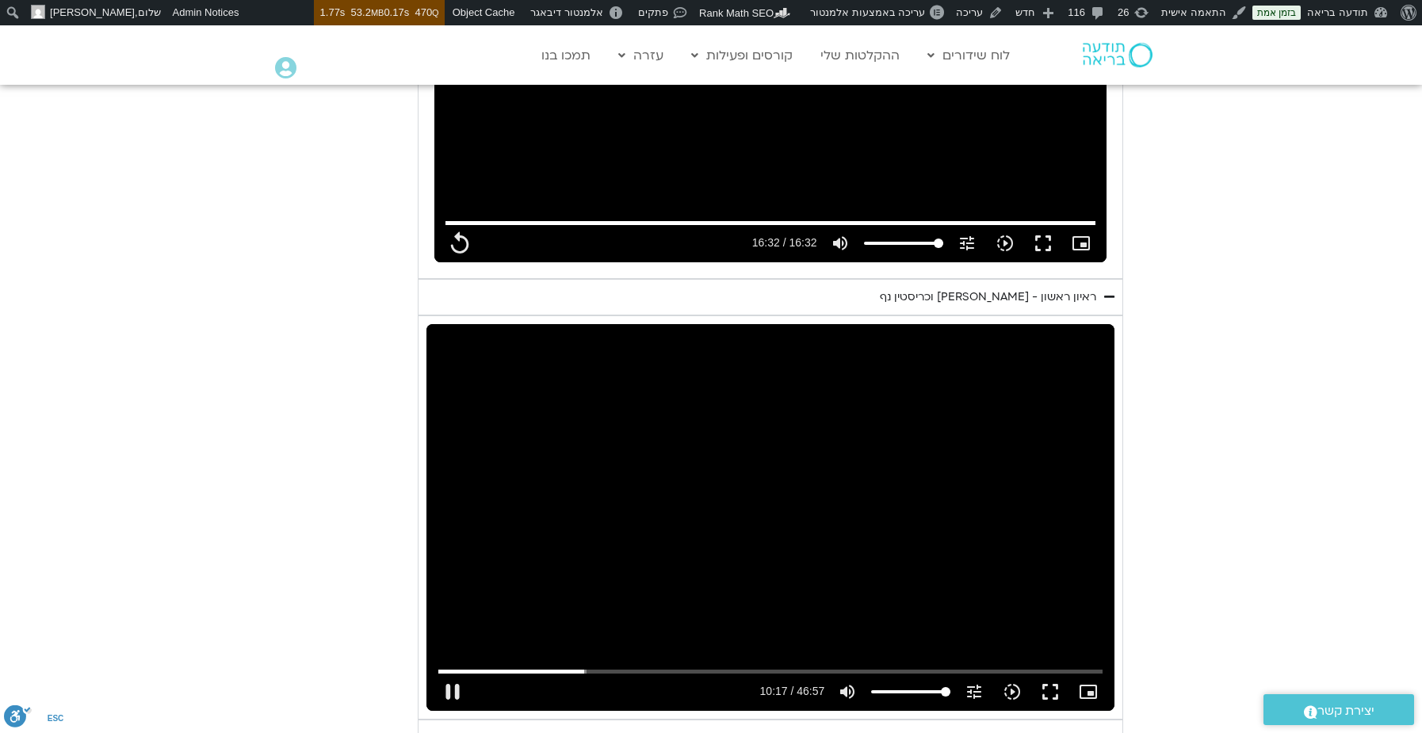
type input "992.52"
type input "617.67704"
type input "992.52"
type input "617.815502"
type input "992.52"
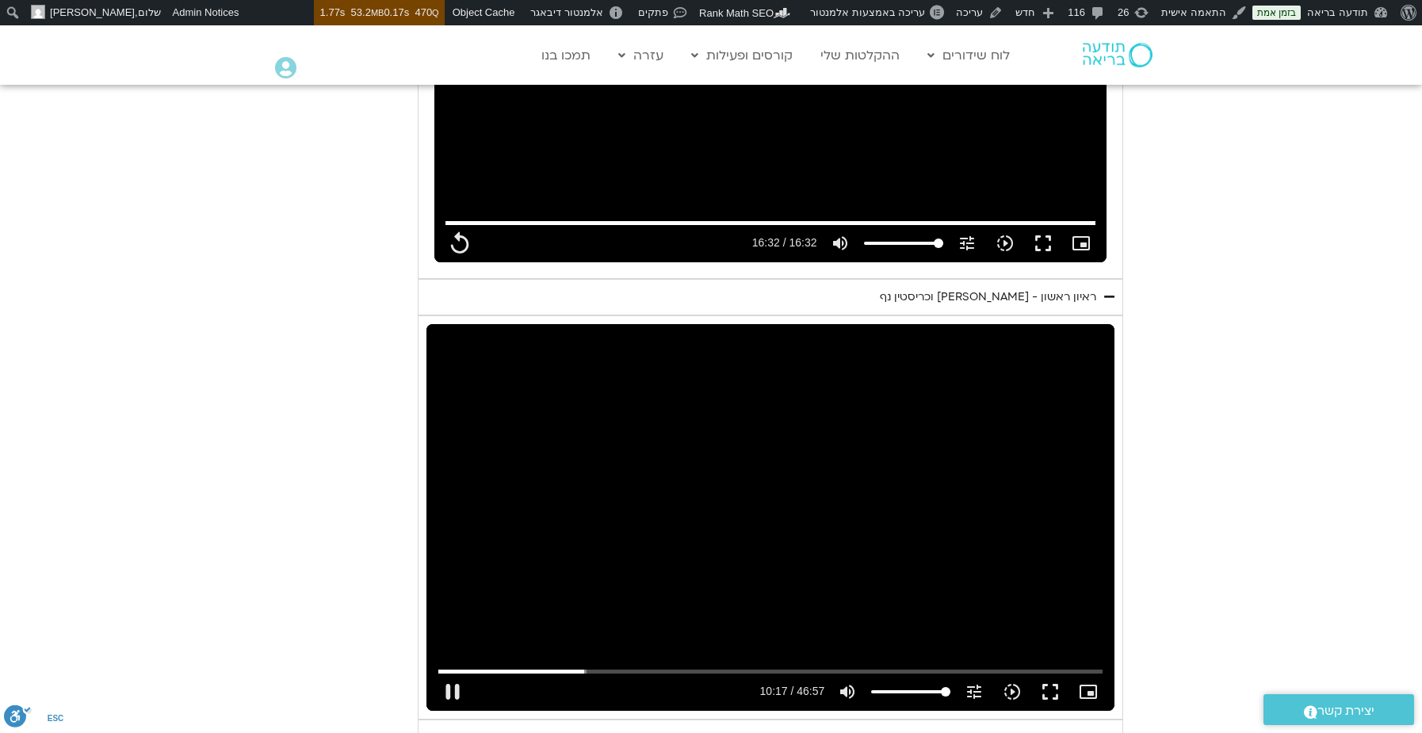
type input "617.952892"
type input "992.52"
type input "618.092563"
type input "992.52"
type input "618.231103"
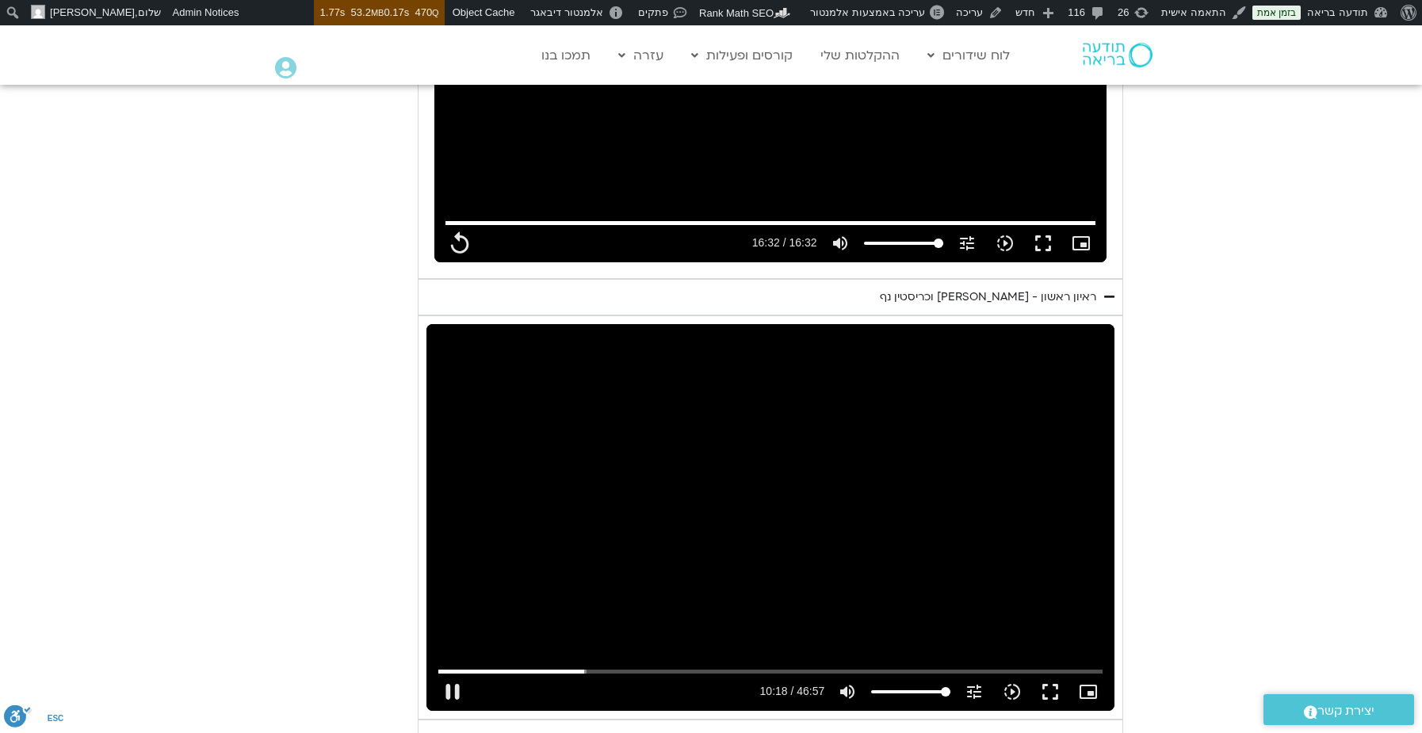
type input "992.52"
type input "618.357272"
type input "992.52"
type input "618.489619"
type input "992.52"
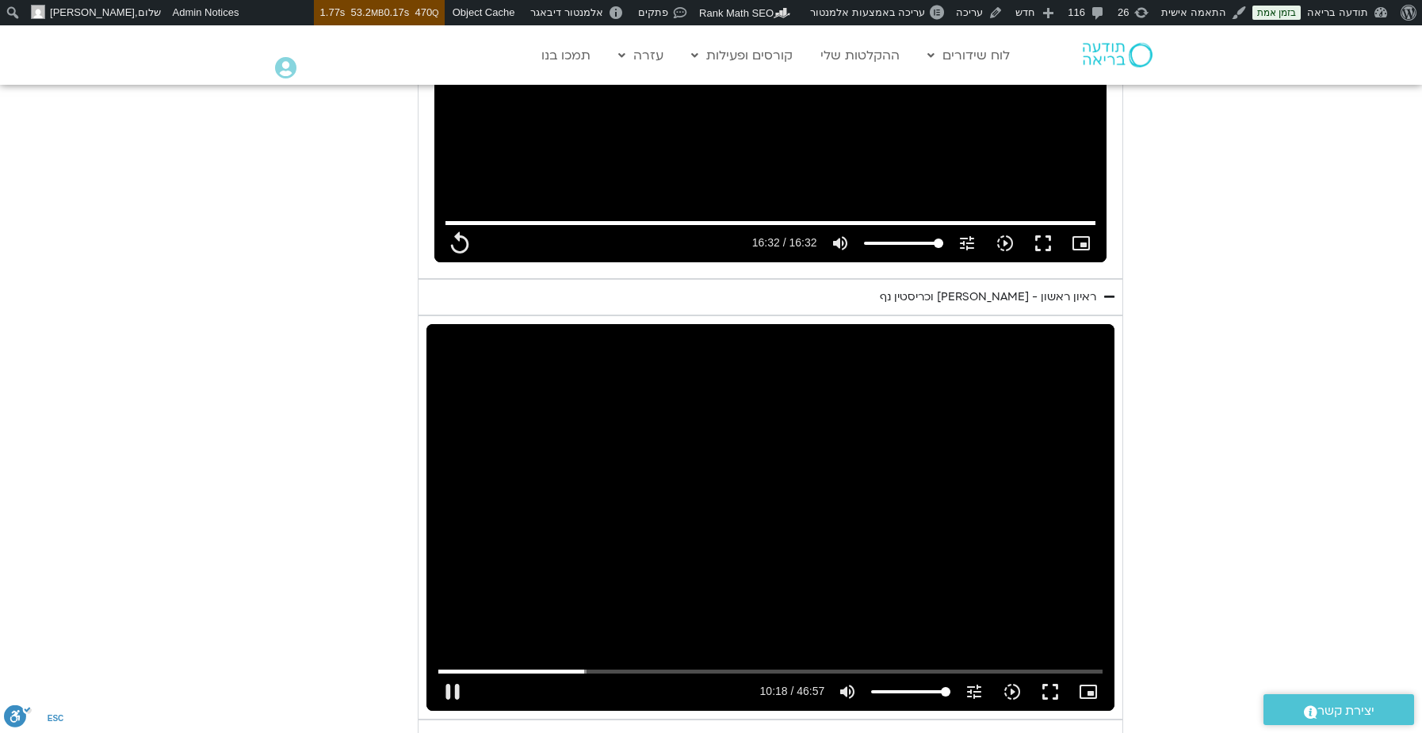
type input "618.617366"
type input "992.52"
type input "618.743556"
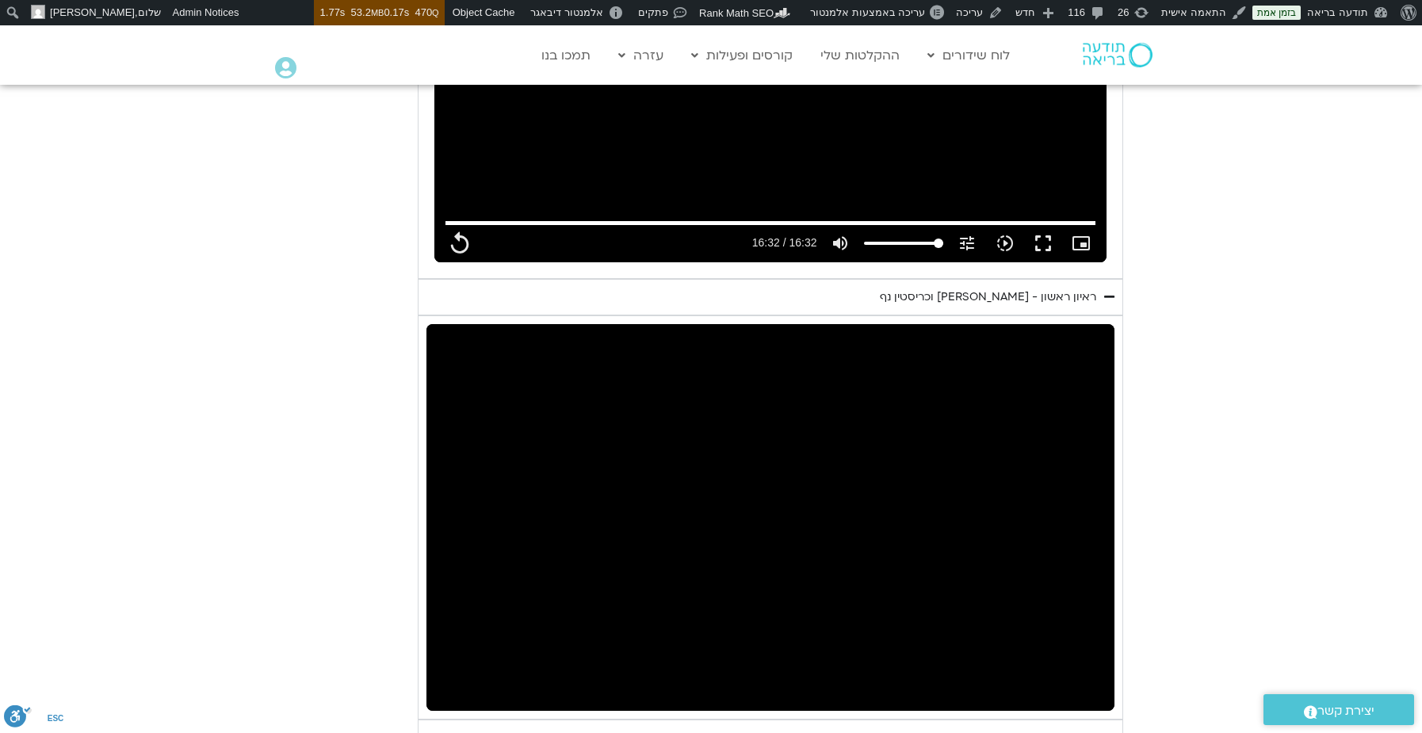
type input "992.52"
type input "698.820156"
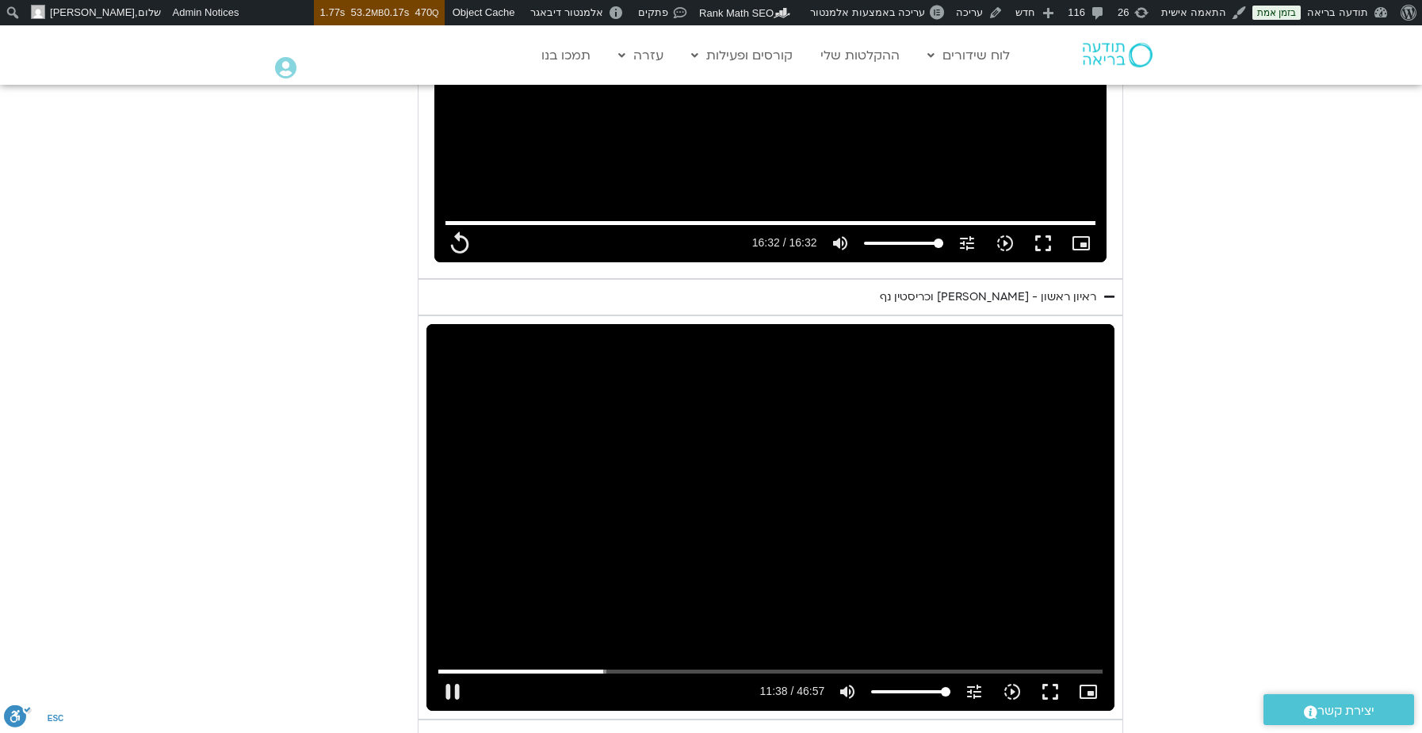
type input "992.52"
type input "698.984571"
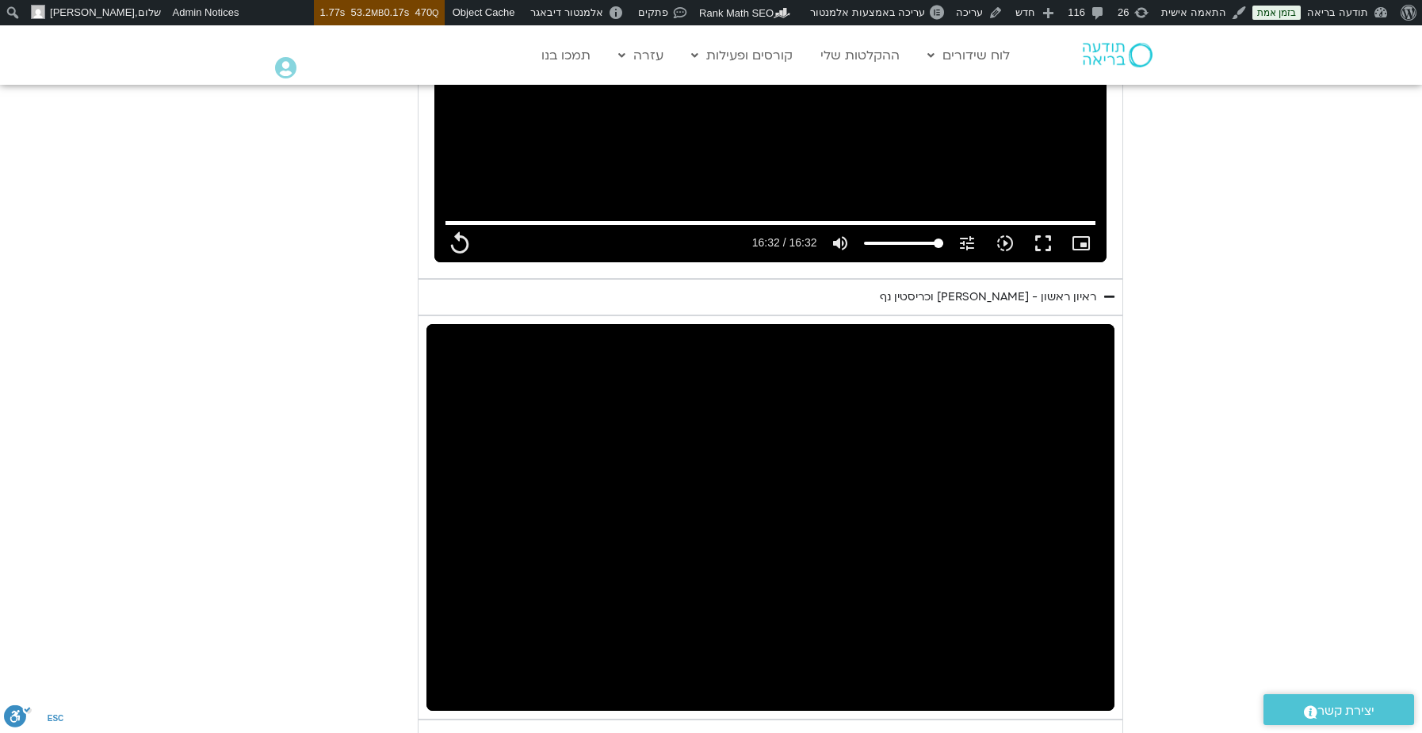
type input "992.52"
type input "699.679852"
type input "992.52"
type input "699.84068"
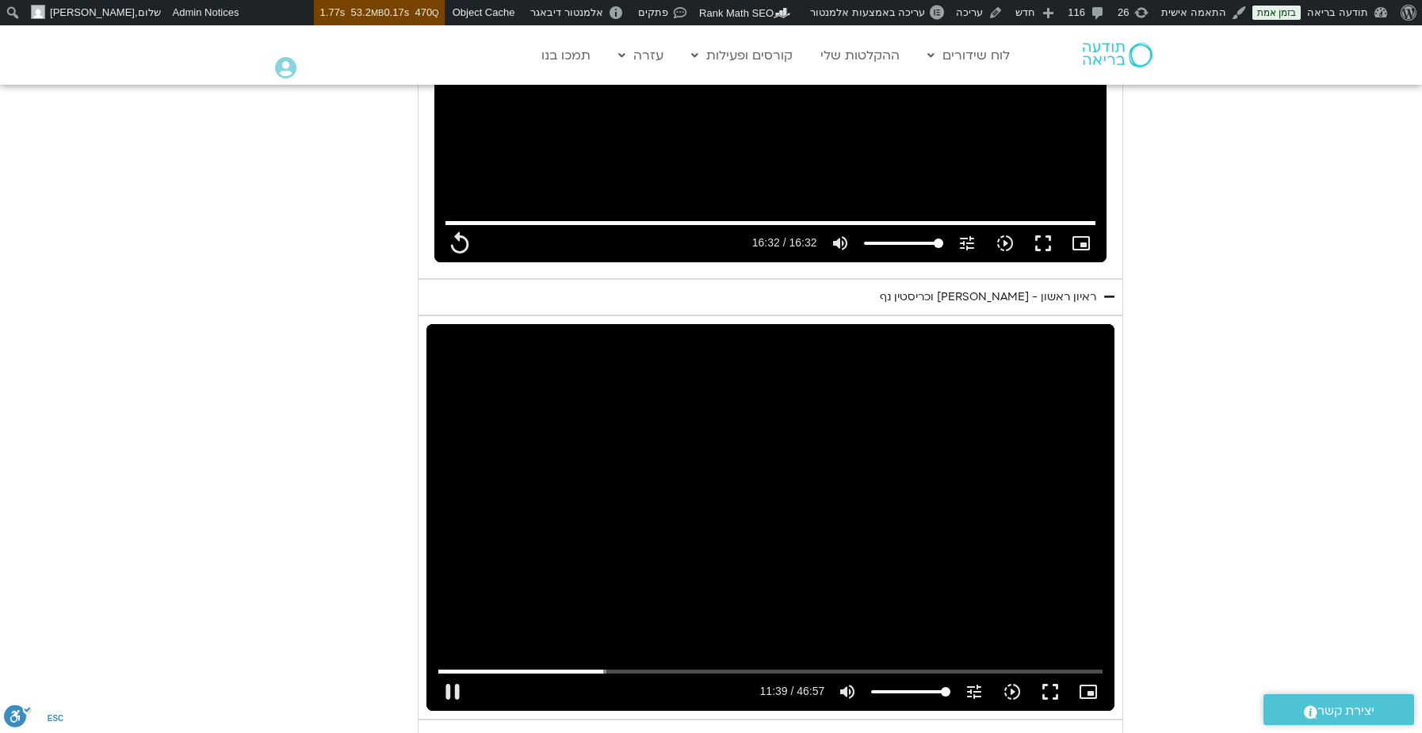
type input "992.52"
type input "699.985687"
type input "992.52"
type input "700.1408"
type input "992.52"
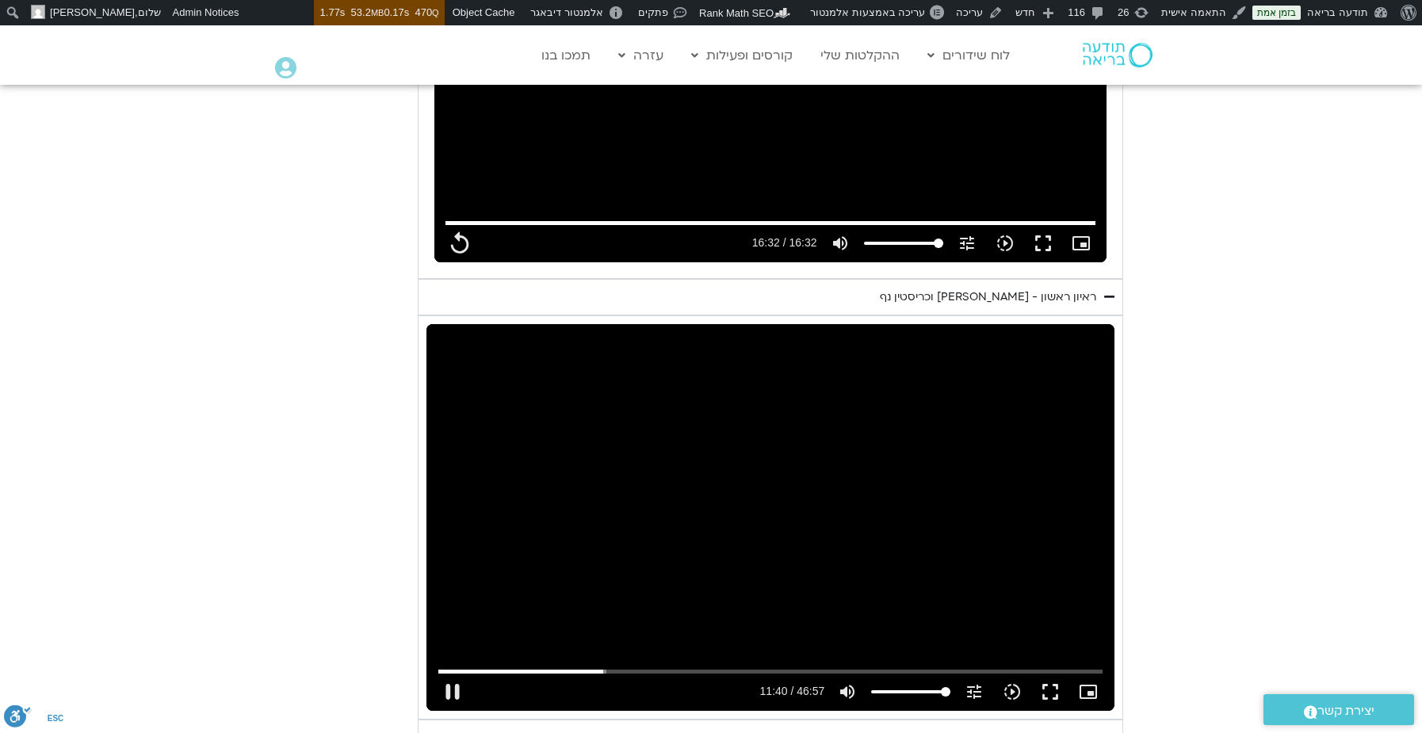
type input "700.287295"
type input "992.52"
type input "700.449409"
type input "992.52"
type input "700.520035"
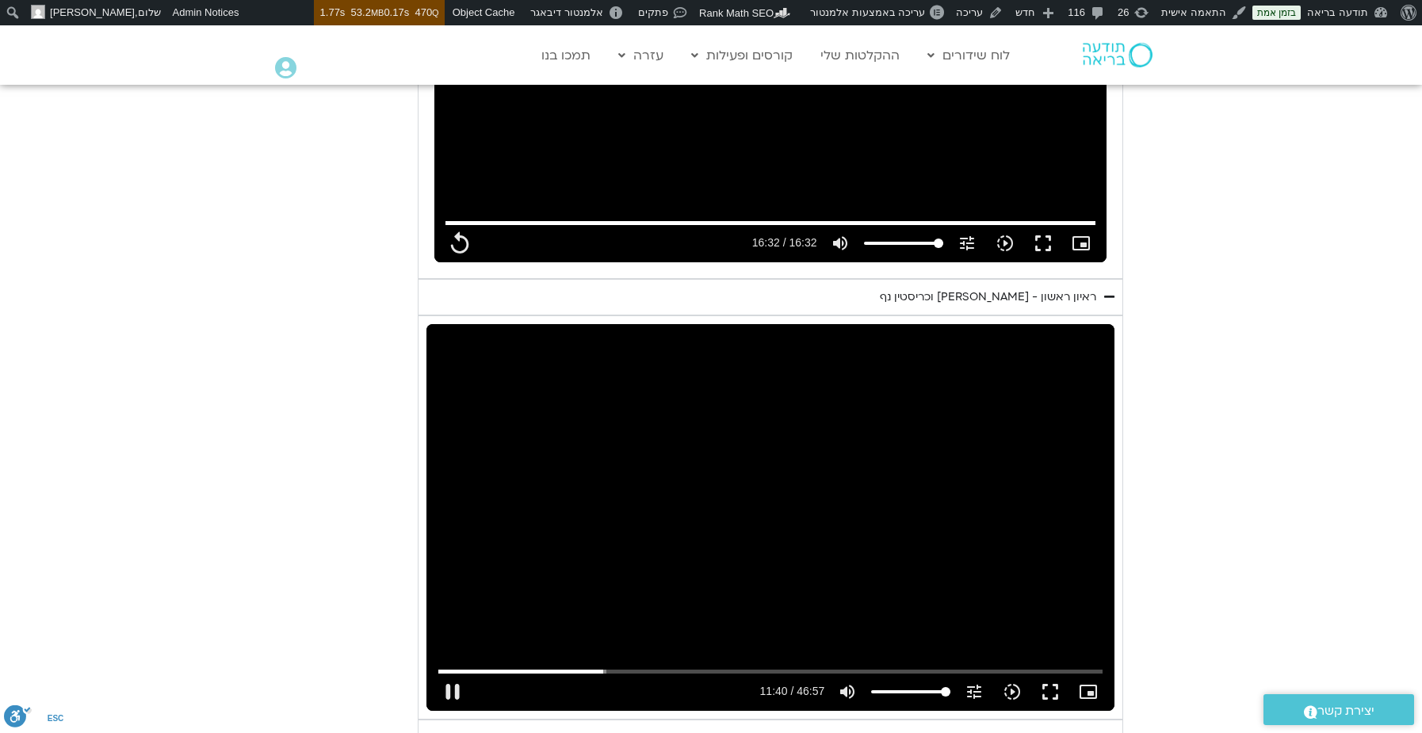
type input "992.52"
type input "700.654942"
type input "992.52"
type input "700.788756"
type input "992.52"
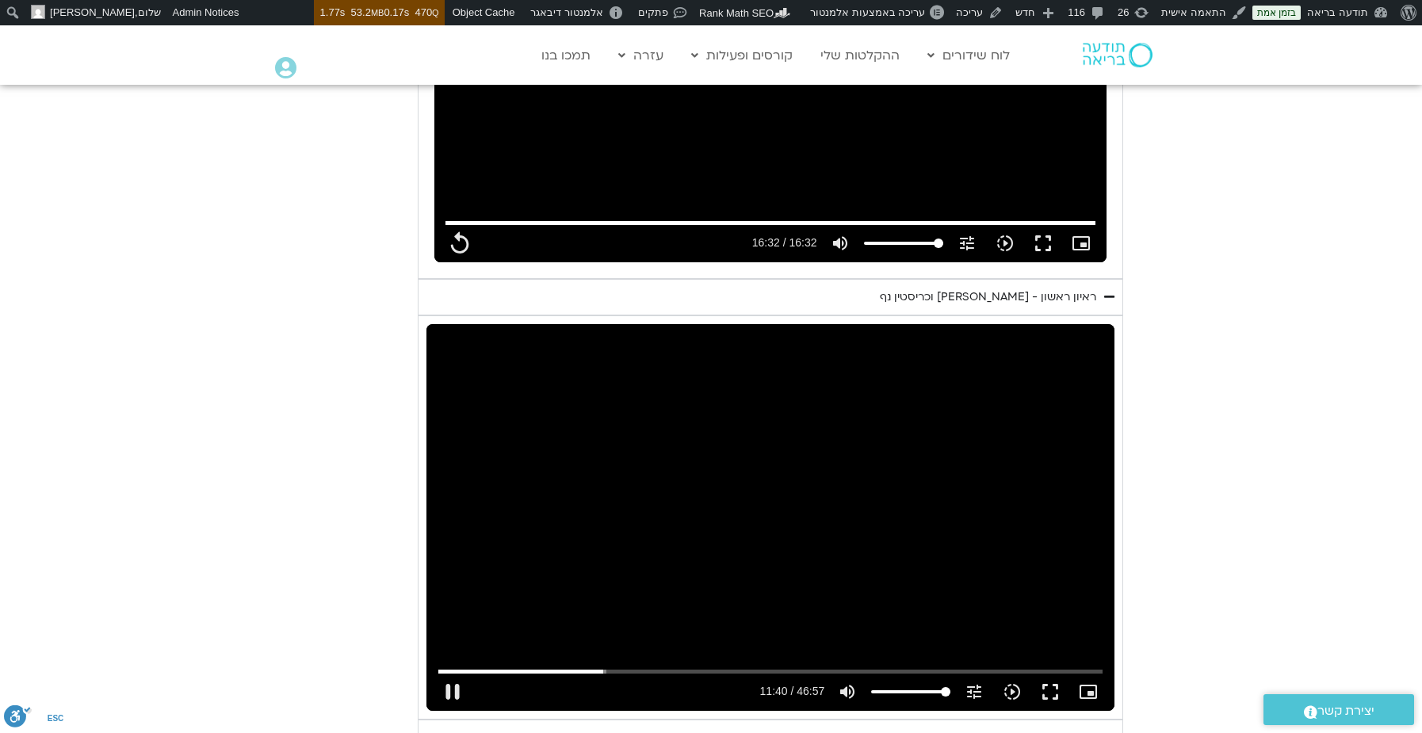
type input "700.996928"
type input "992.52"
type input "701.064045"
type input "992.52"
type input "701.1957"
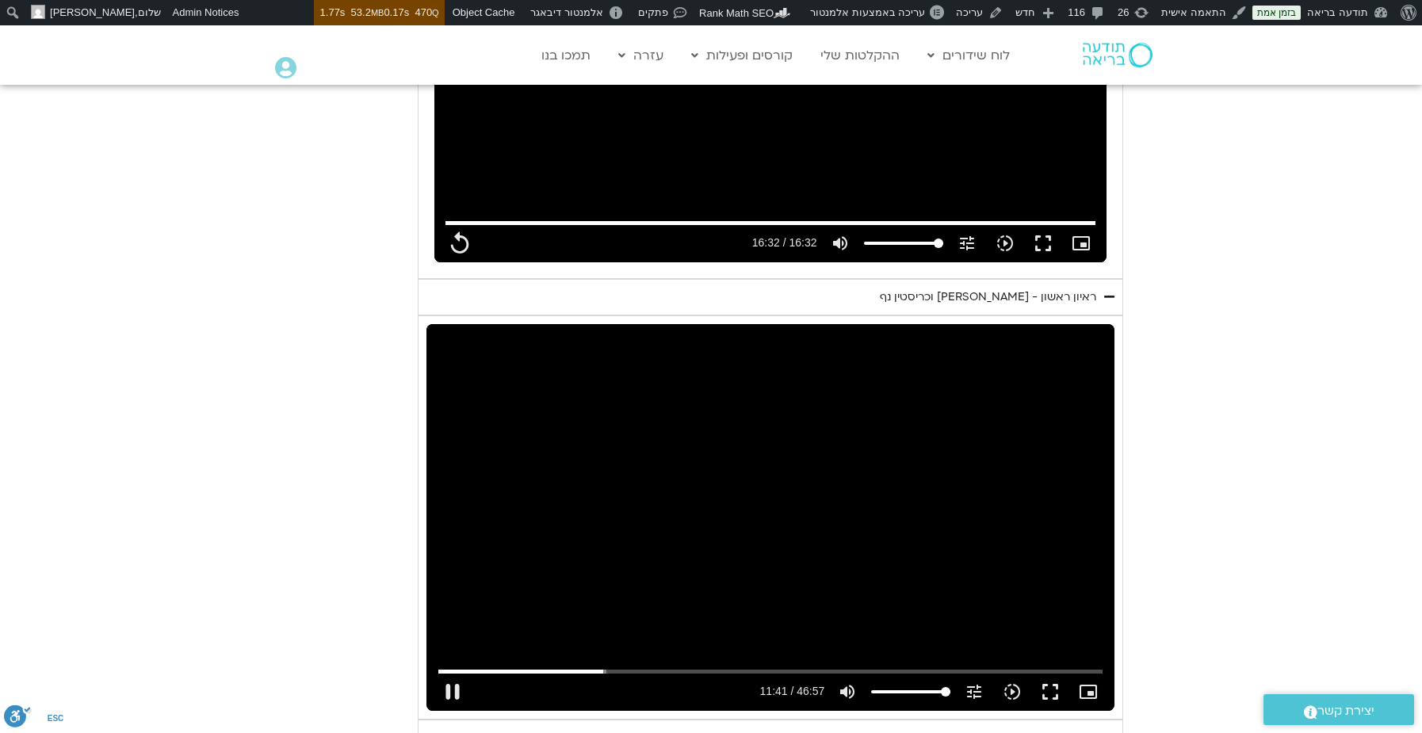
type input "992.52"
type input "701.332893"
type input "992.52"
type input "701.462131"
type input "992.52"
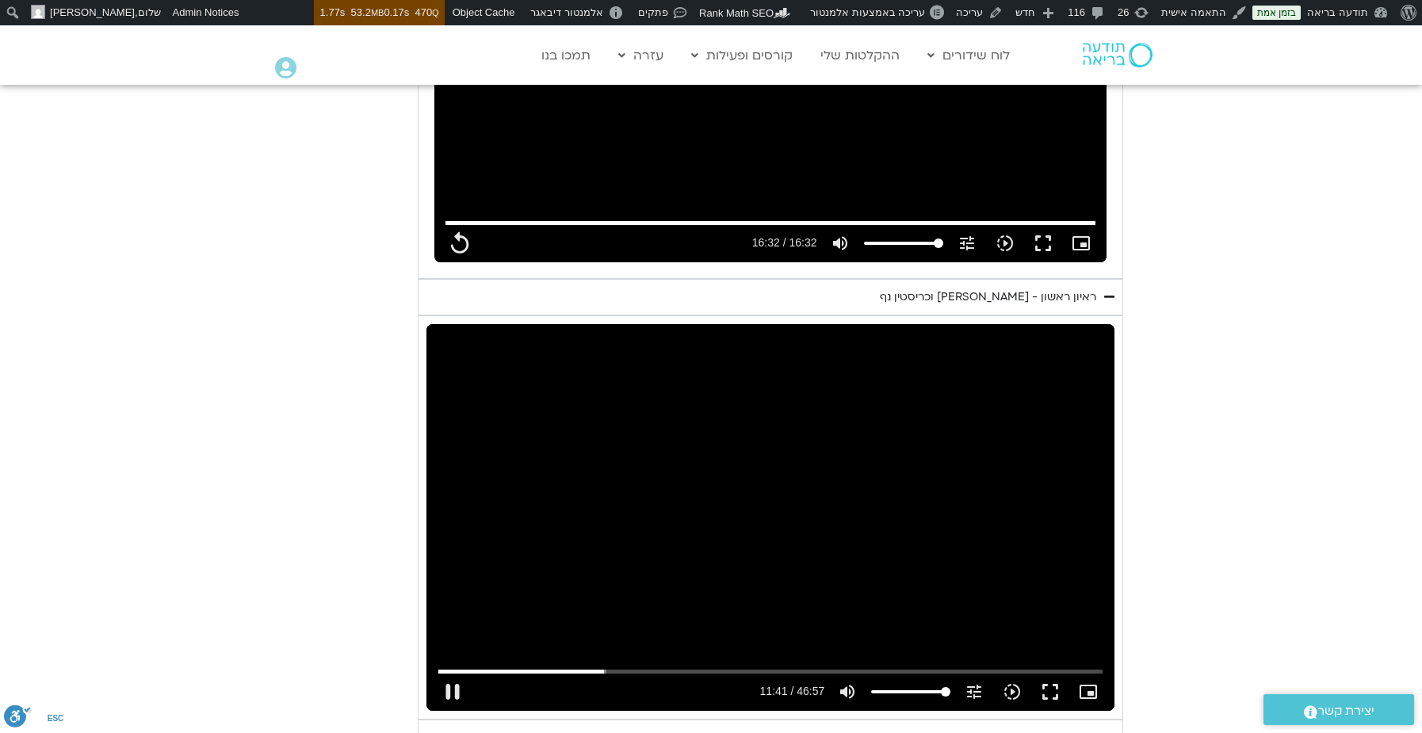
type input "701.598791"
type input "992.52"
type input "701.7297"
type input "992.52"
type input "701.857541"
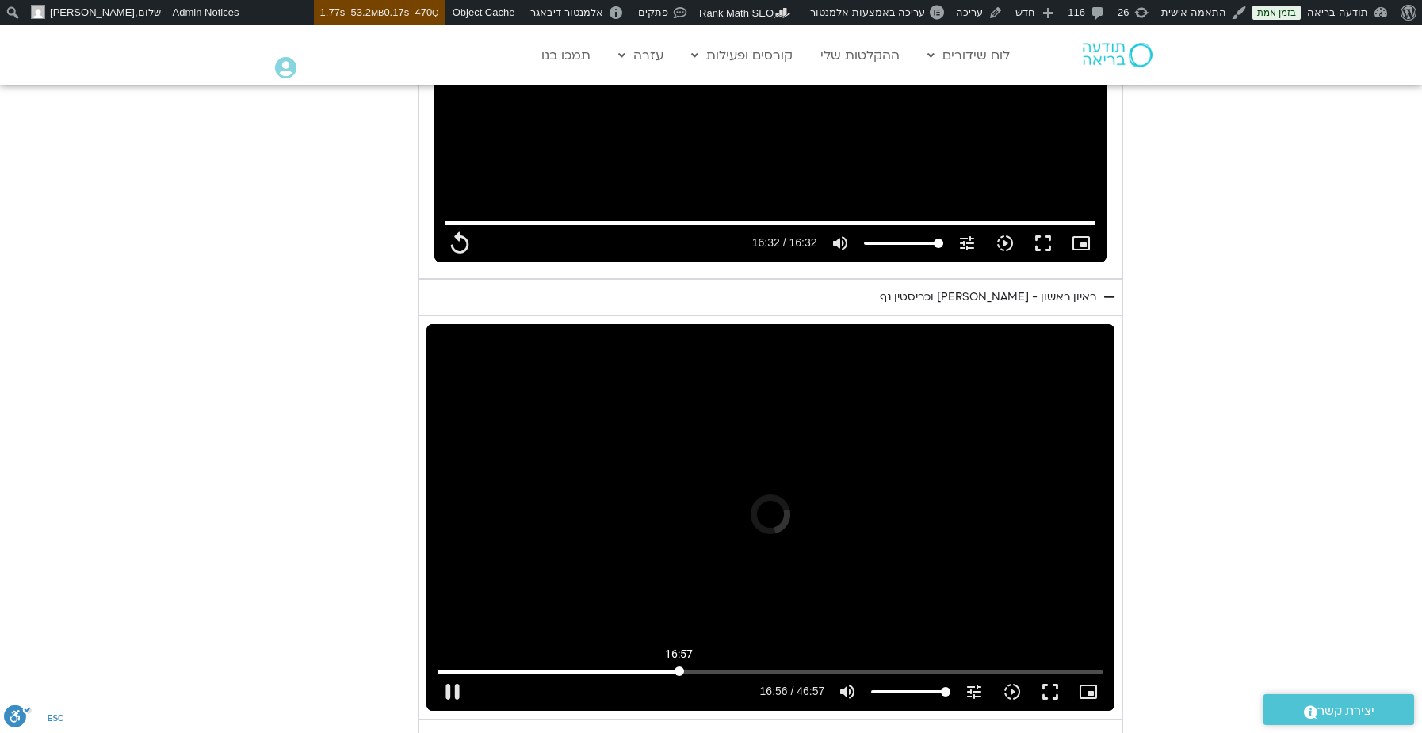
click at [679, 667] on input "Seek" at bounding box center [770, 672] width 665 height 10
click at [449, 673] on button "pause" at bounding box center [453, 692] width 38 height 38
